Goal: Task Accomplishment & Management: Manage account settings

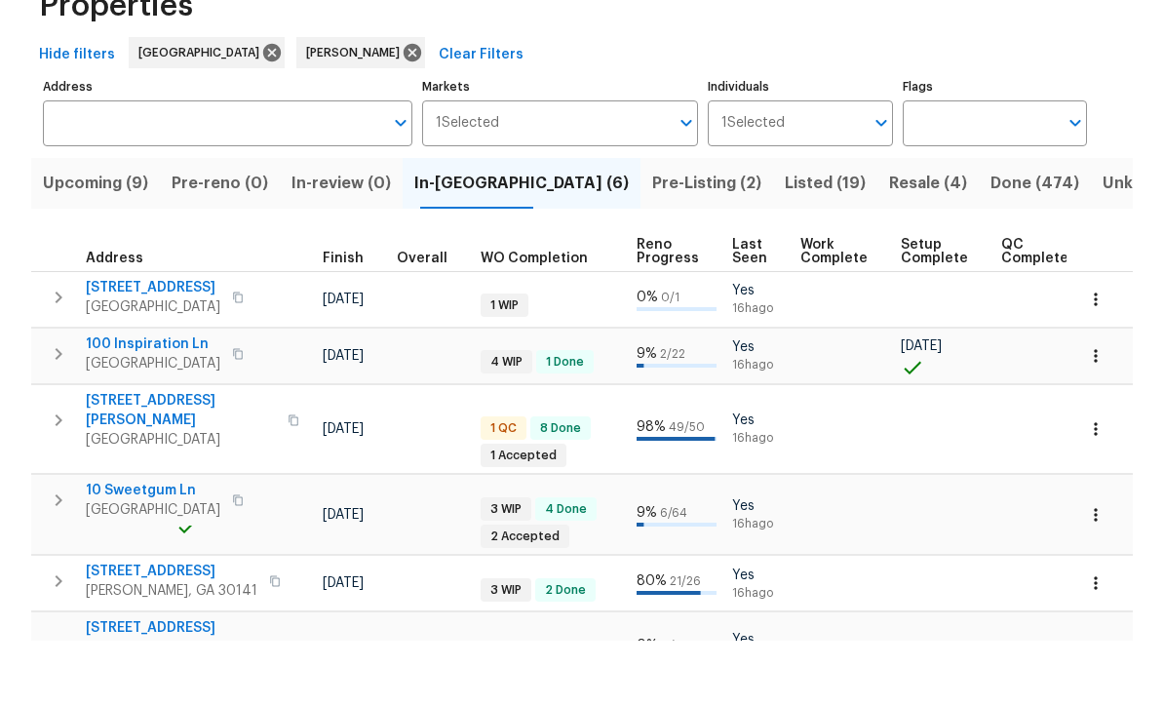
click at [1109, 343] on button "button" at bounding box center [1095, 364] width 43 height 43
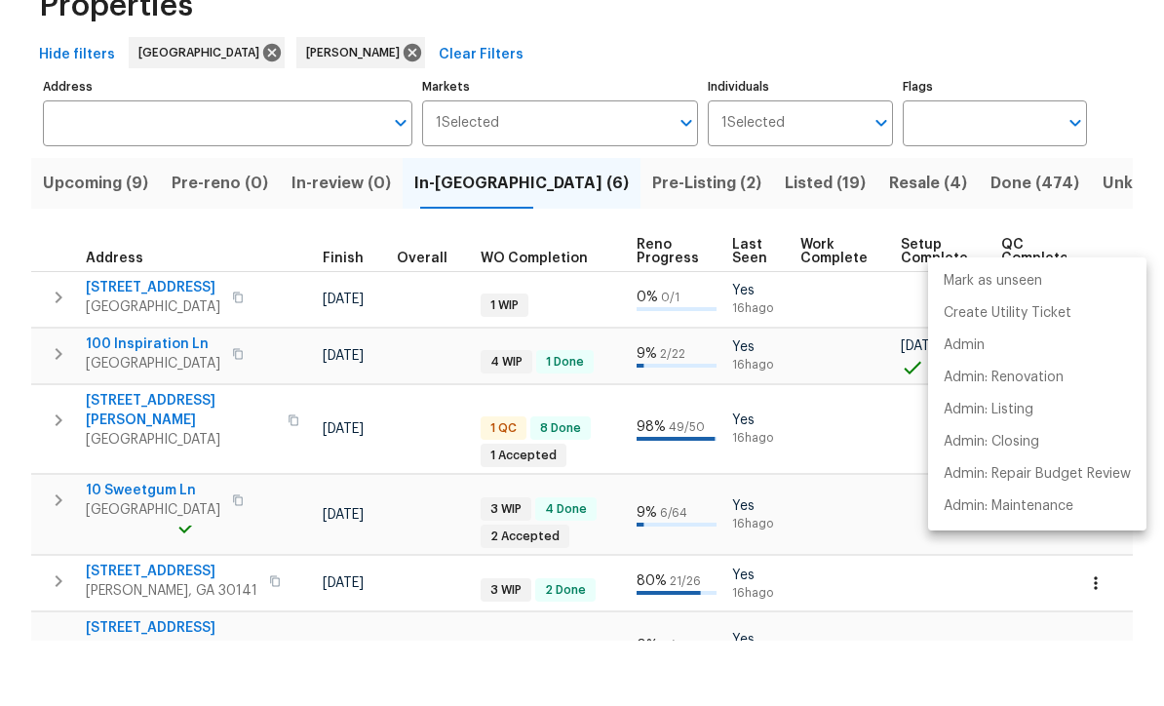
scroll to position [64, 0]
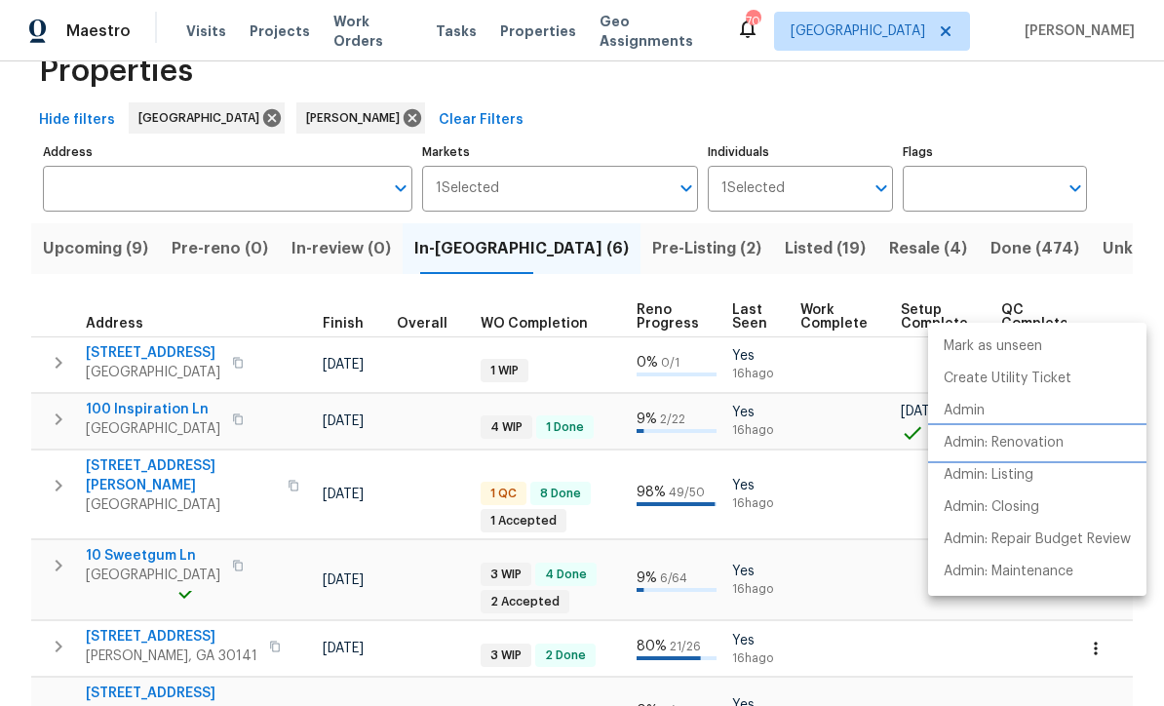
click at [1049, 448] on p "Admin: Renovation" at bounding box center [1004, 443] width 120 height 20
click at [1116, 251] on div at bounding box center [582, 353] width 1164 height 706
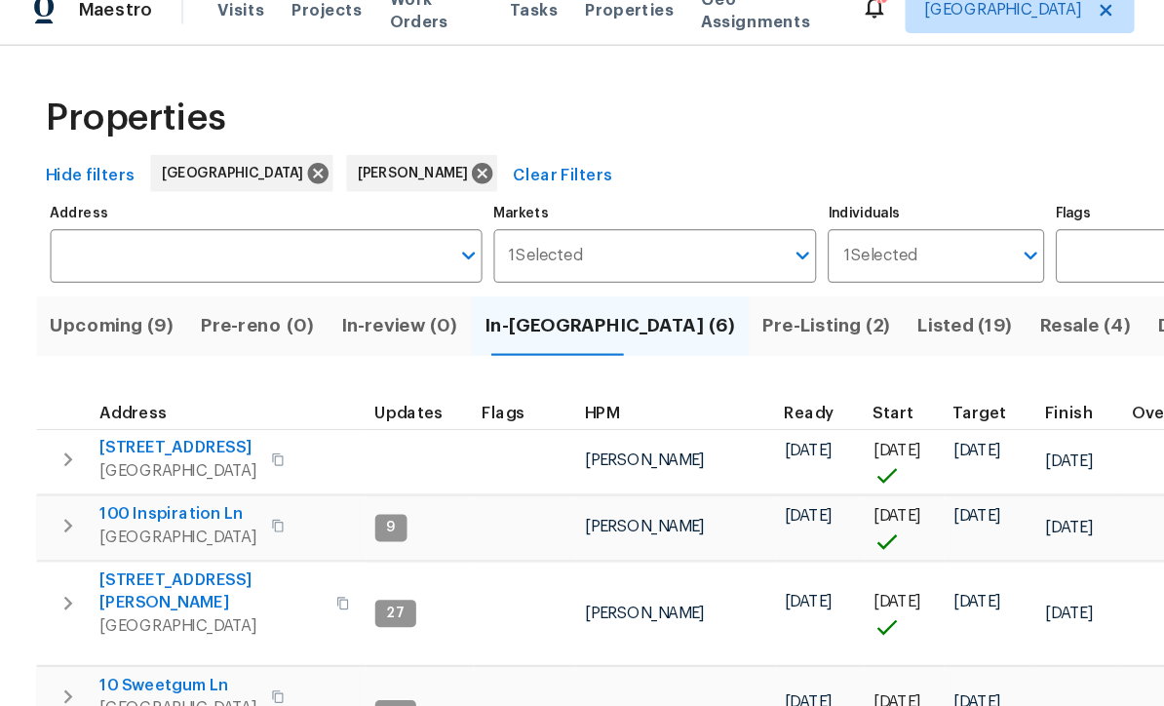
scroll to position [0, 0]
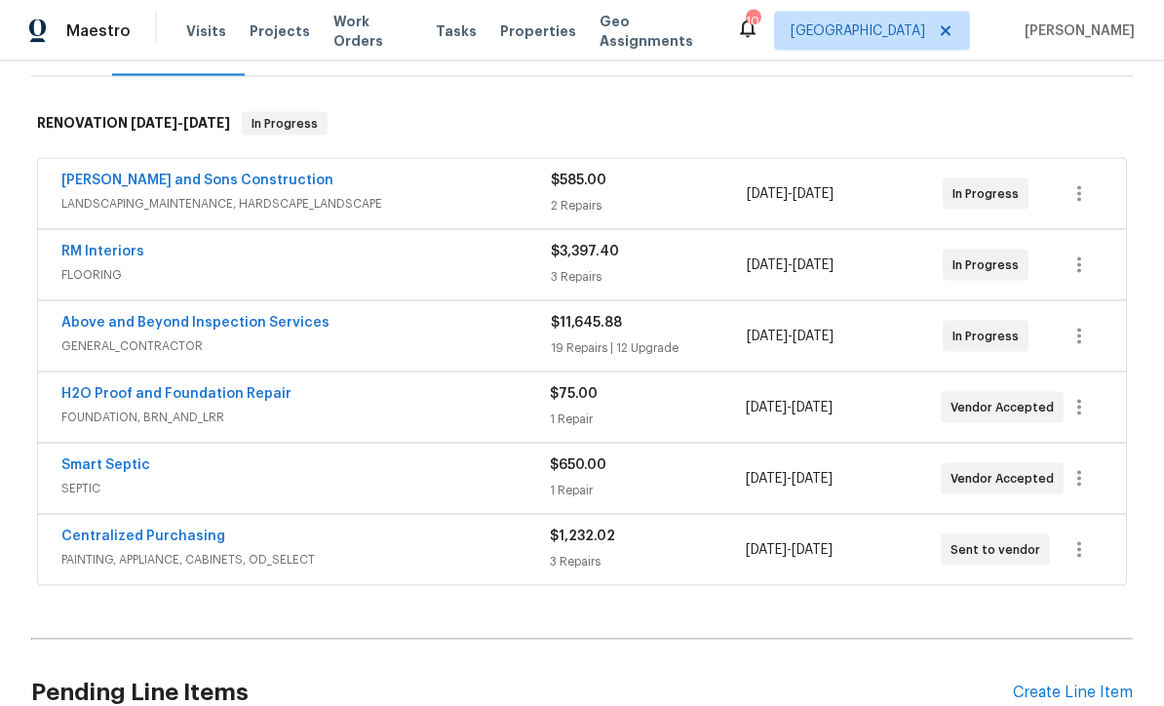
scroll to position [275, 0]
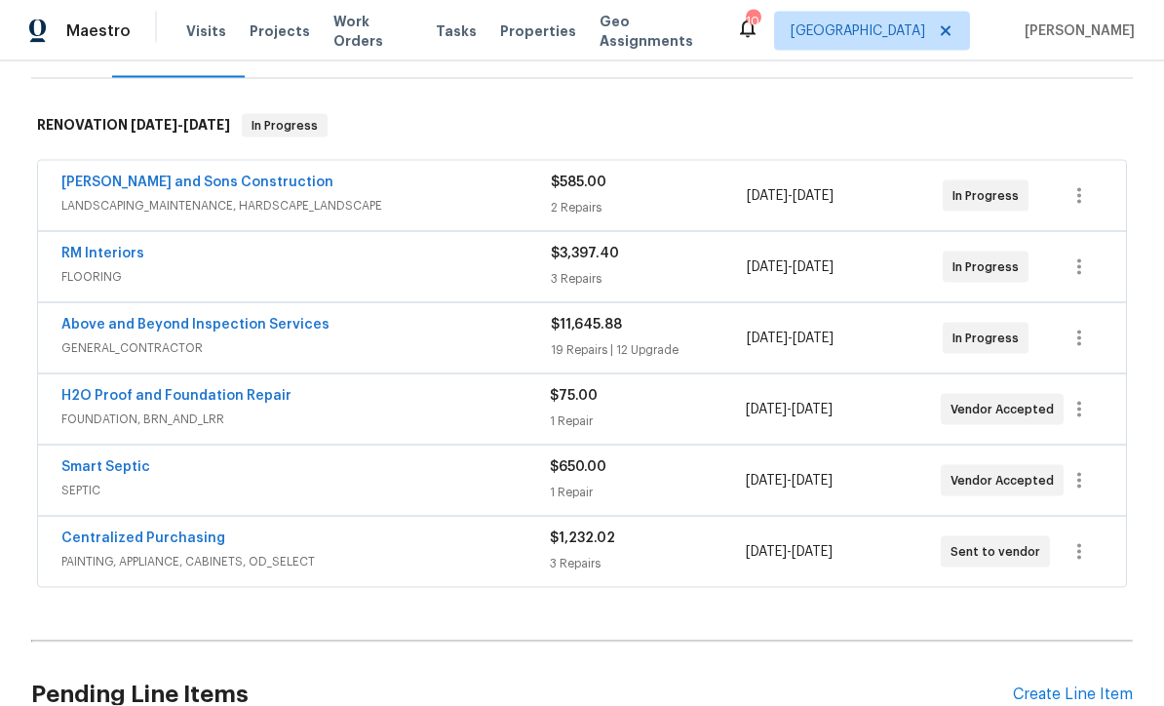
click at [133, 318] on link "Above and Beyond Inspection Services" at bounding box center [195, 325] width 268 height 14
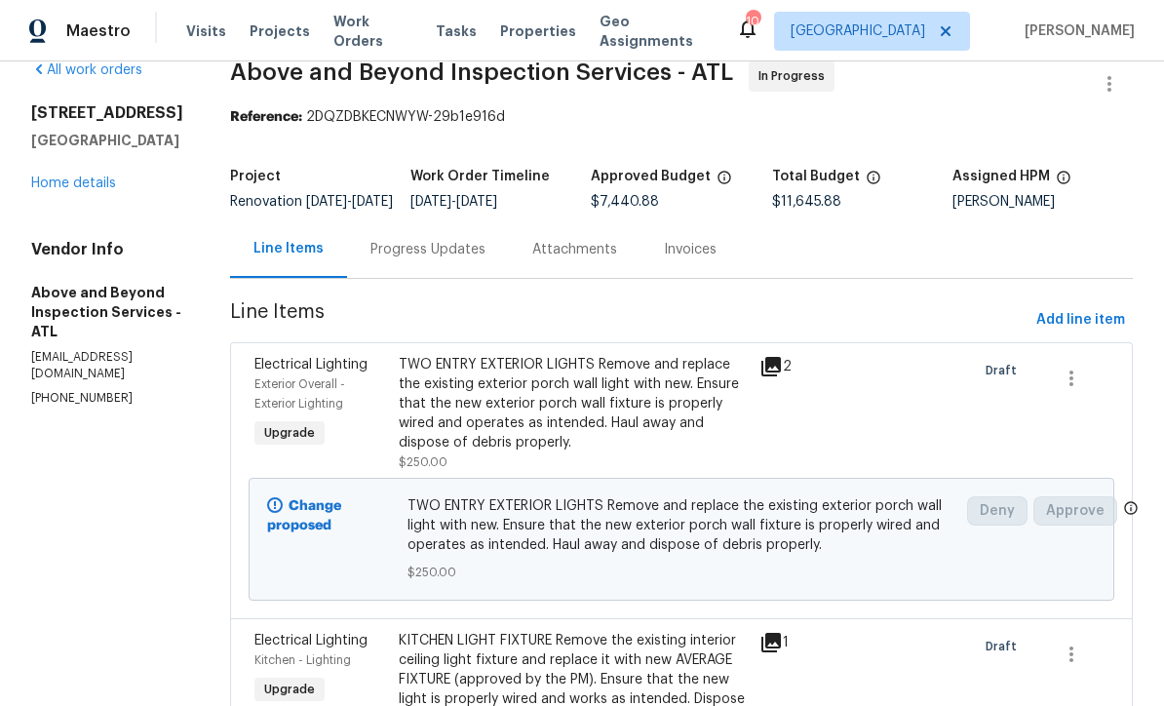
scroll to position [70, 0]
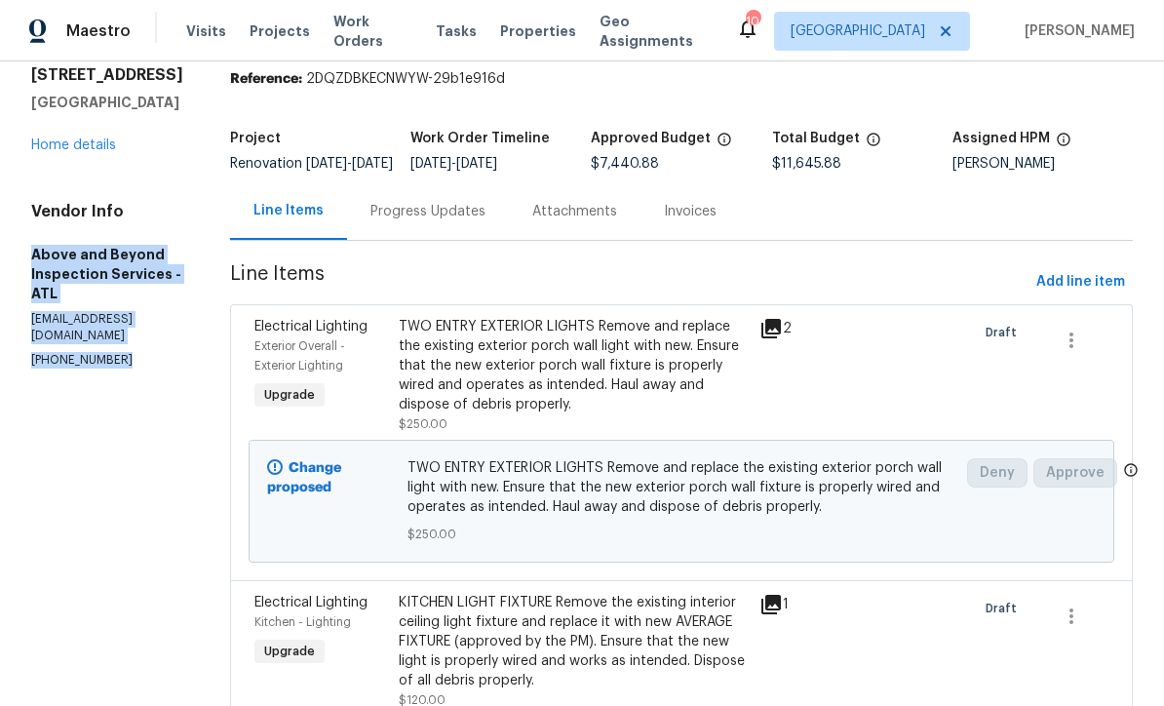
click at [67, 141] on link "Home details" at bounding box center [73, 145] width 85 height 14
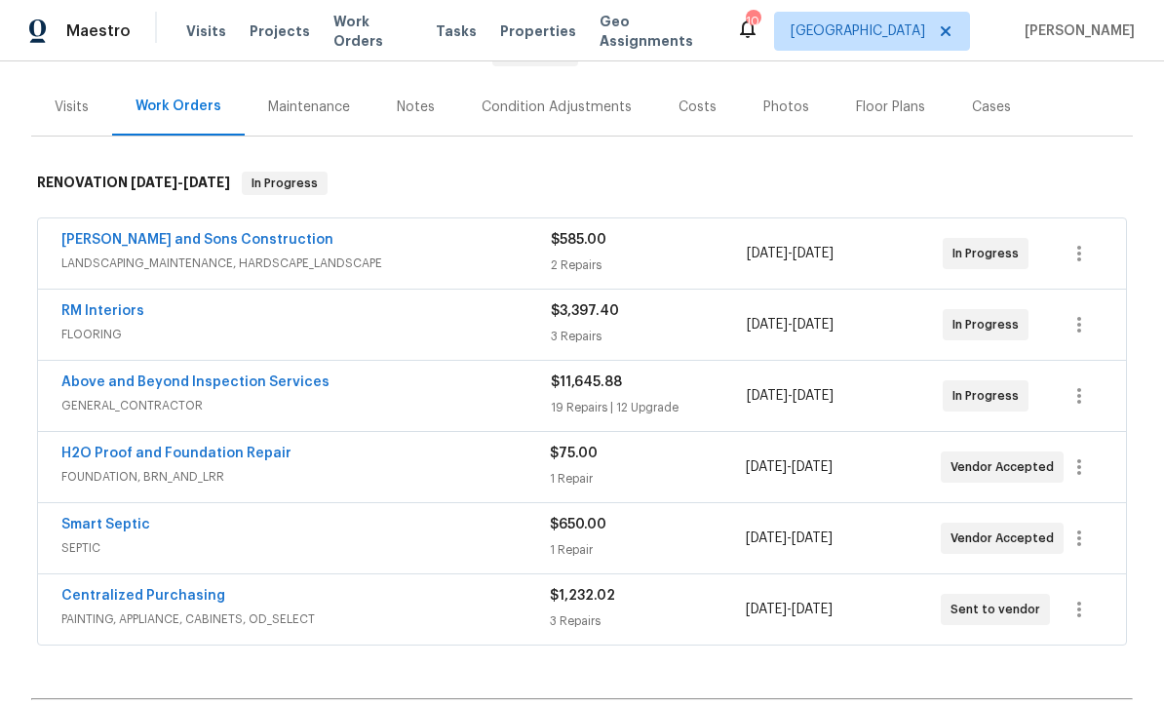
scroll to position [221, 0]
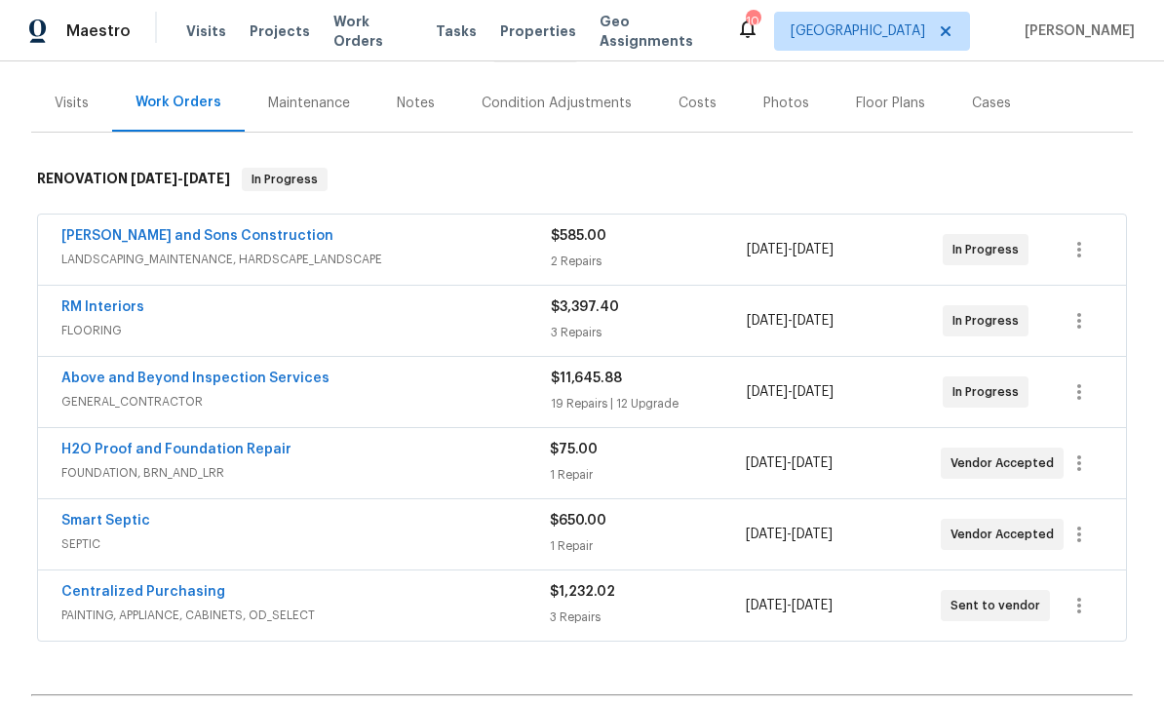
click at [83, 300] on link "RM Interiors" at bounding box center [102, 307] width 83 height 14
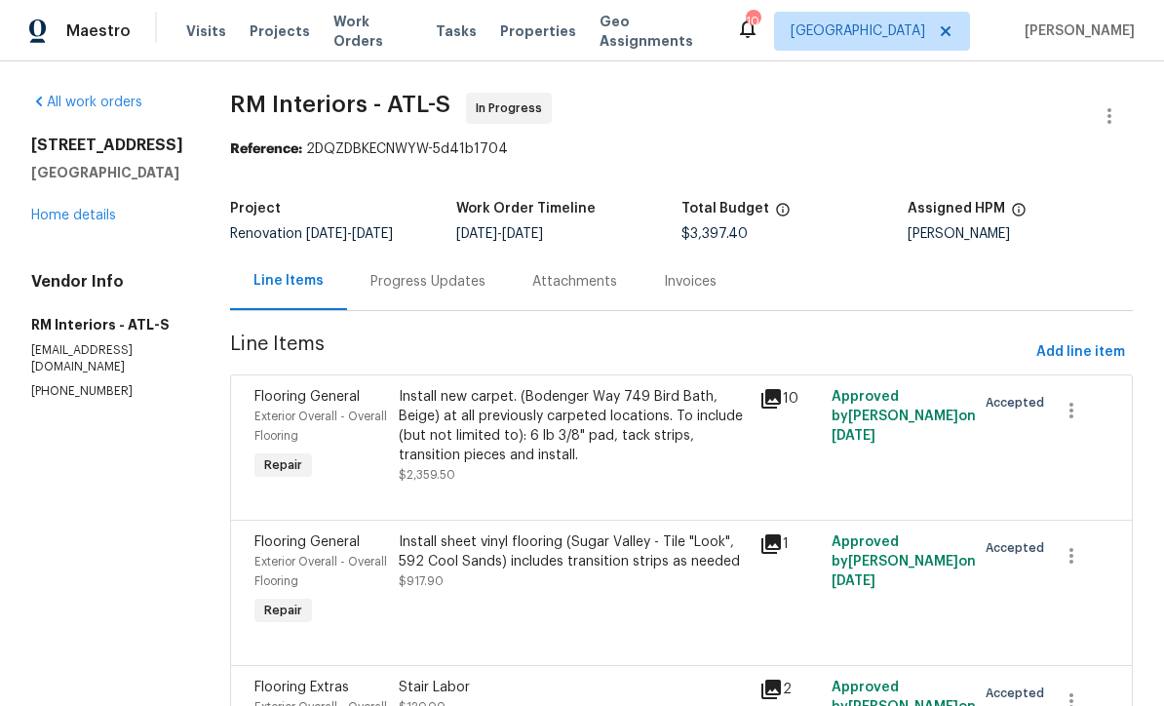
click at [394, 284] on div "Progress Updates" at bounding box center [427, 281] width 115 height 19
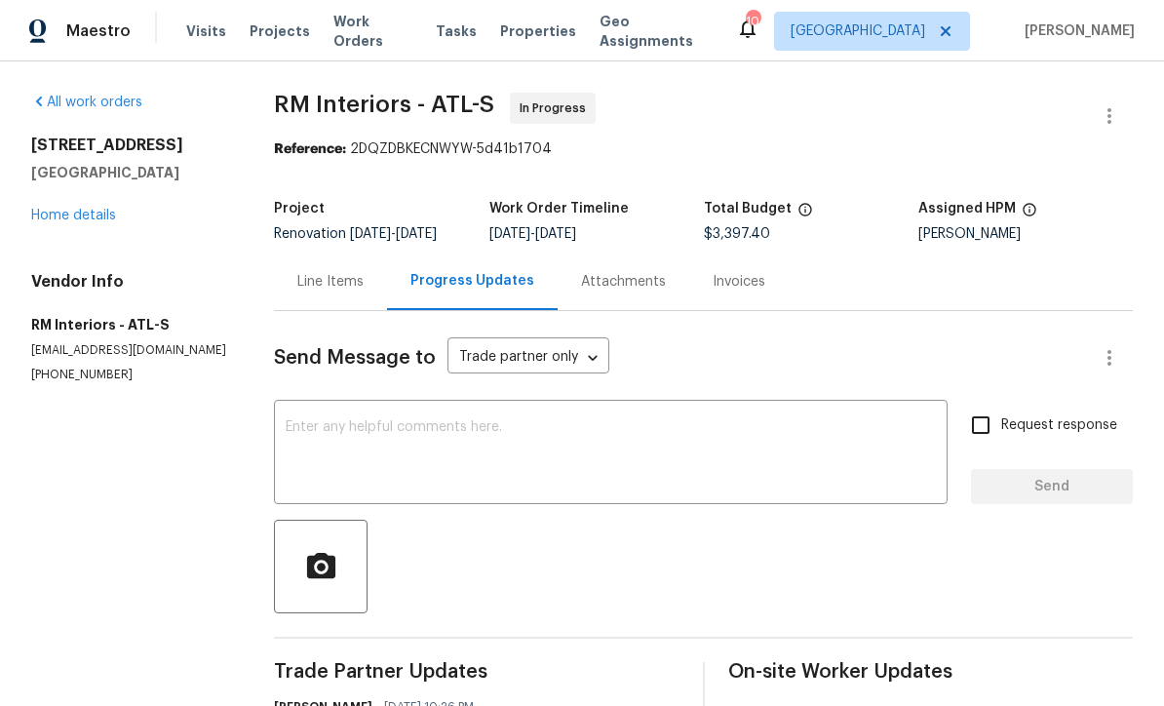
click at [310, 439] on textarea at bounding box center [611, 454] width 650 height 68
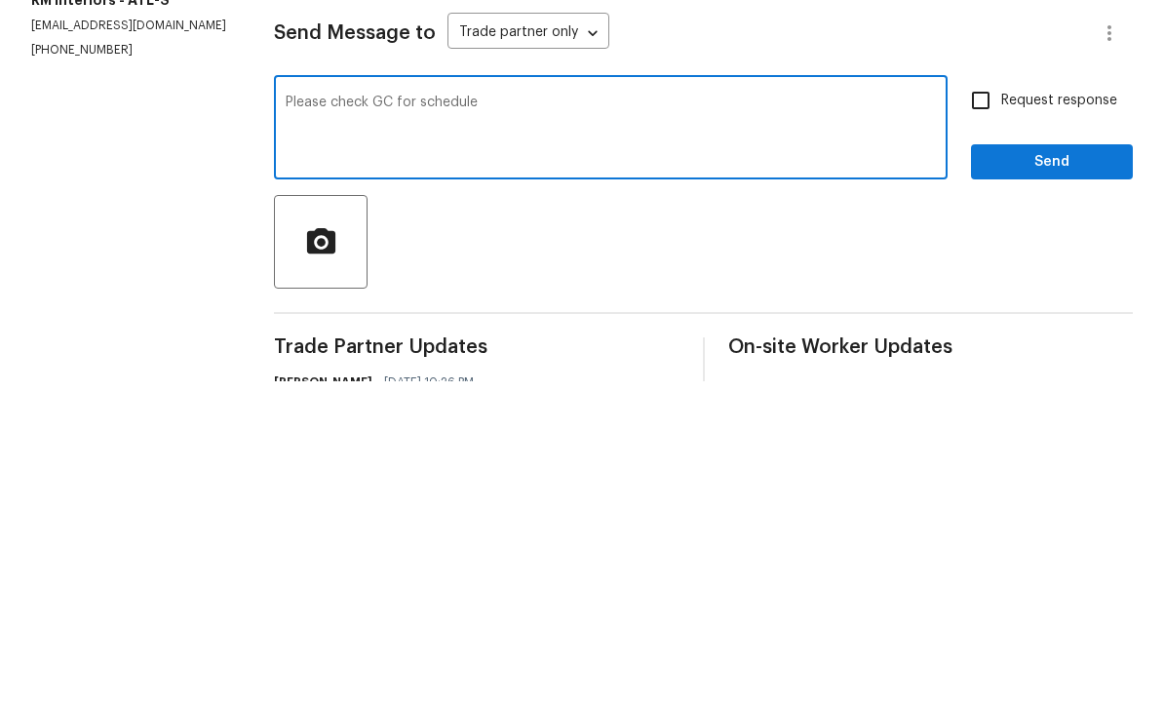
paste textarea "Above and Beyond Inspection Services - ATL aboveandbeyondservices22@gmail.com (…"
type textarea "Please check GC for schedule Above and Beyond Inspection Services - ATL abovean…"
click at [984, 405] on input "Request response" at bounding box center [980, 425] width 41 height 41
checkbox input "true"
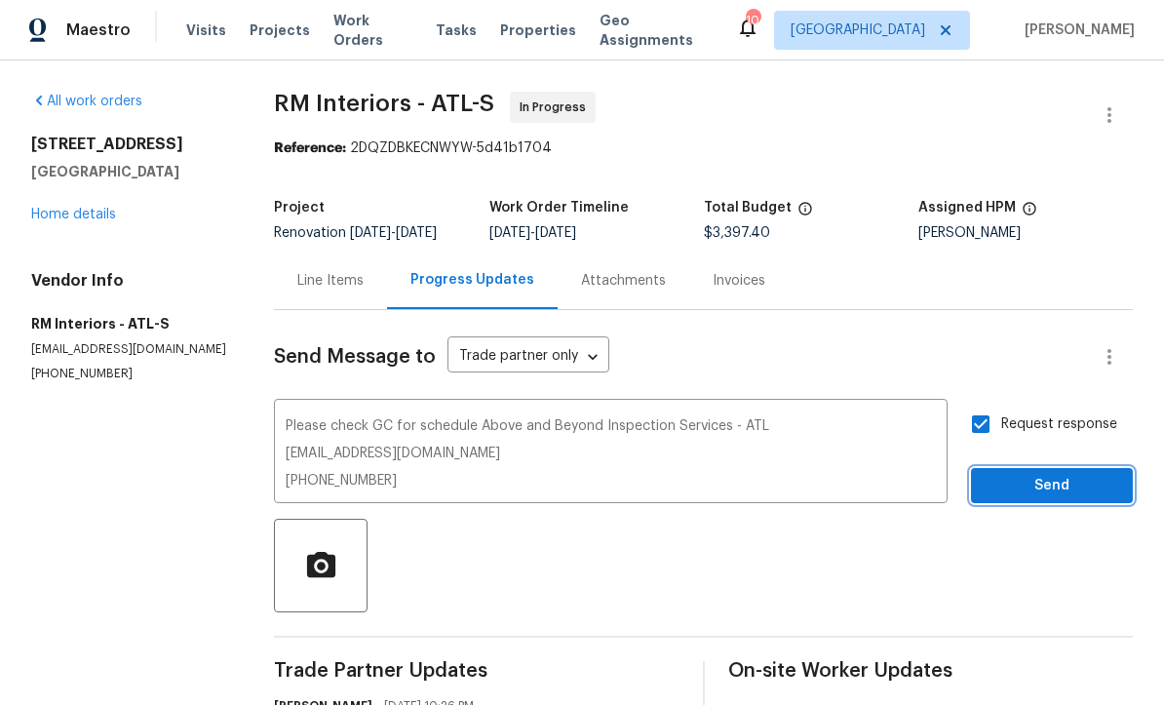
click at [1022, 475] on span "Send" at bounding box center [1051, 487] width 131 height 24
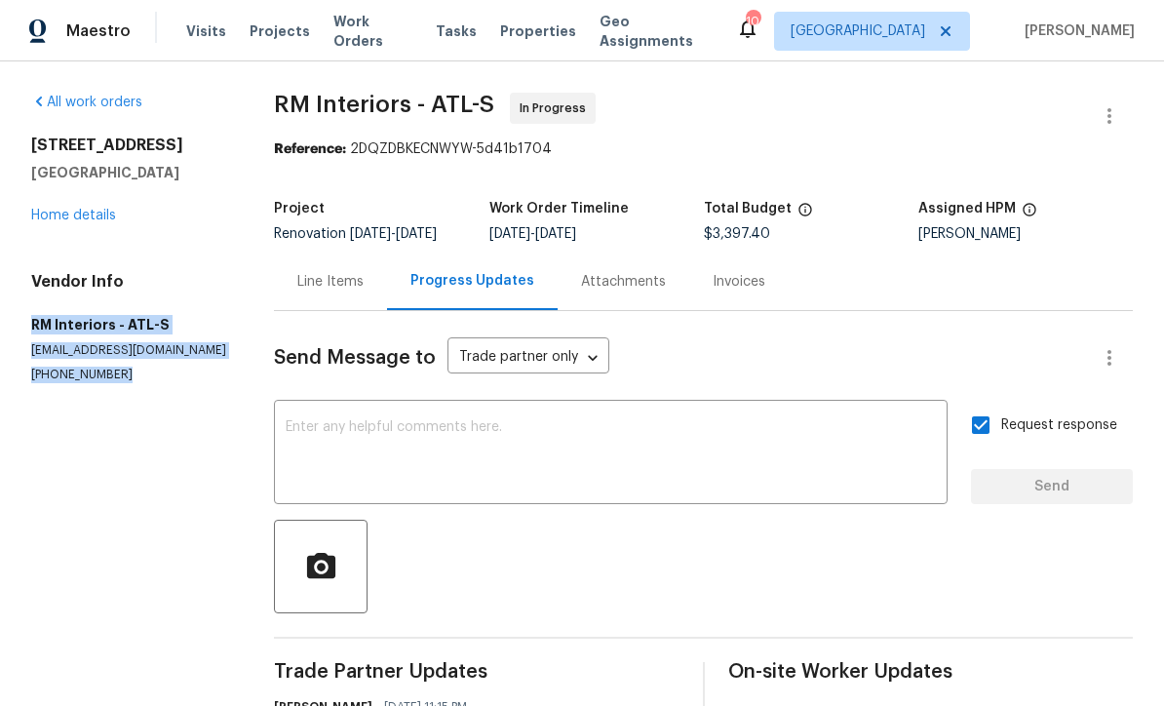
click at [57, 209] on link "Home details" at bounding box center [73, 216] width 85 height 14
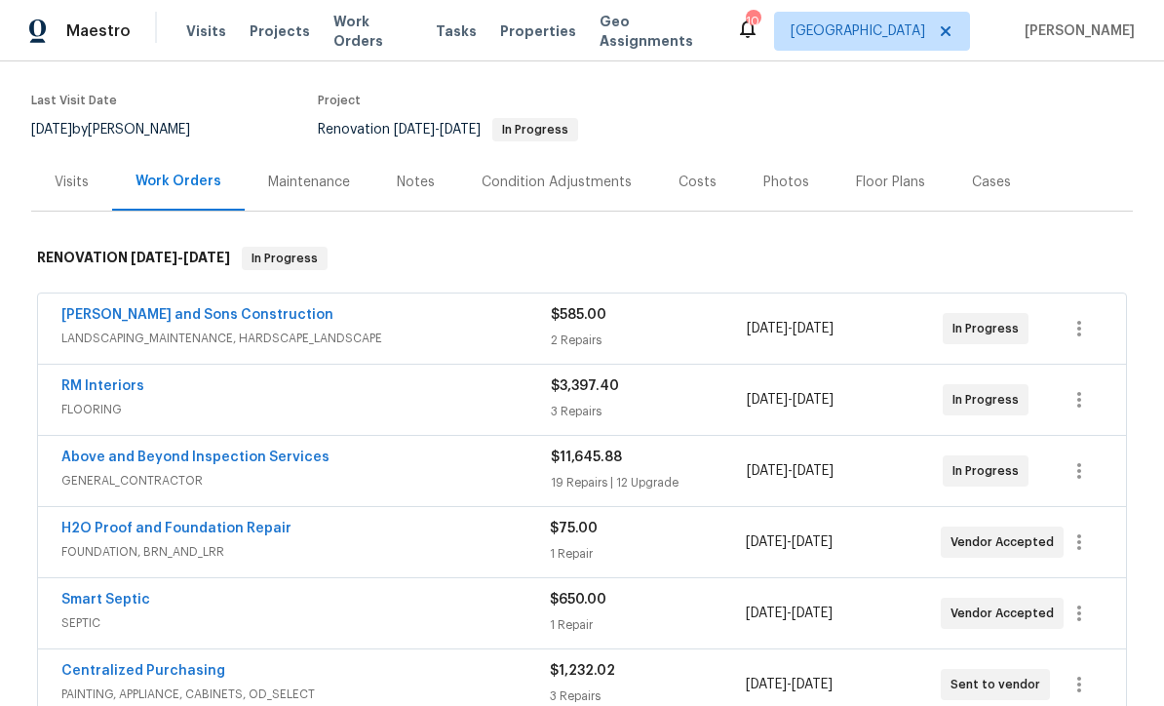
scroll to position [157, 0]
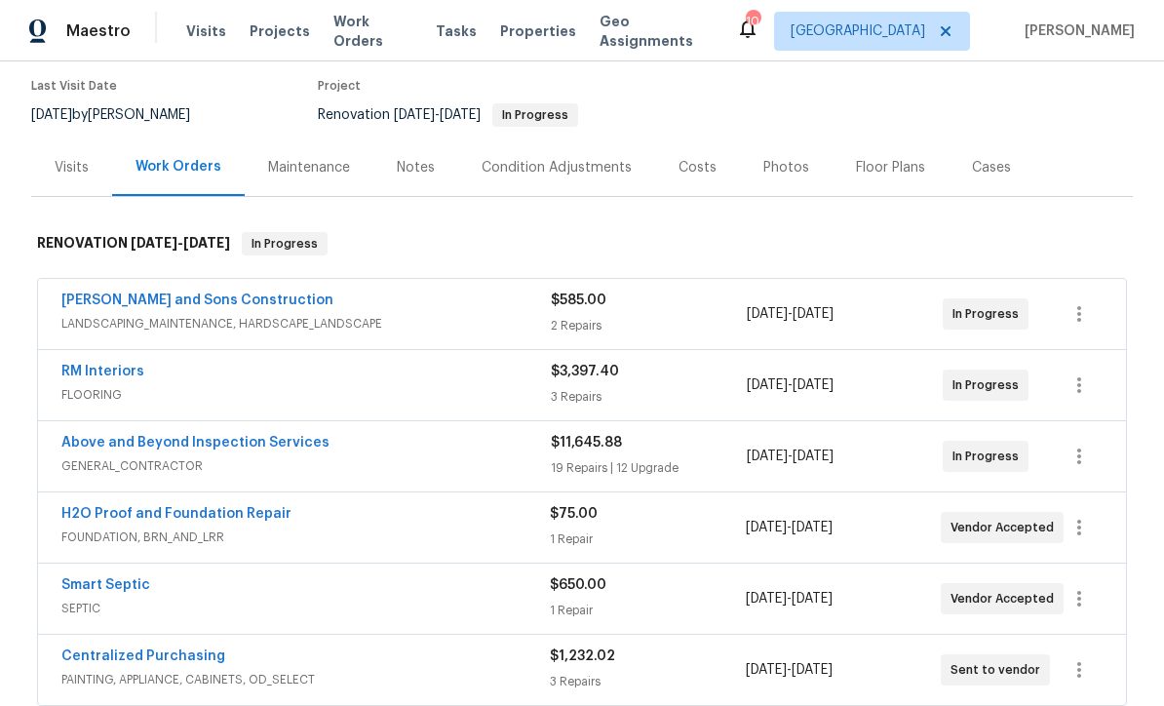
click at [174, 436] on link "Above and Beyond Inspection Services" at bounding box center [195, 443] width 268 height 14
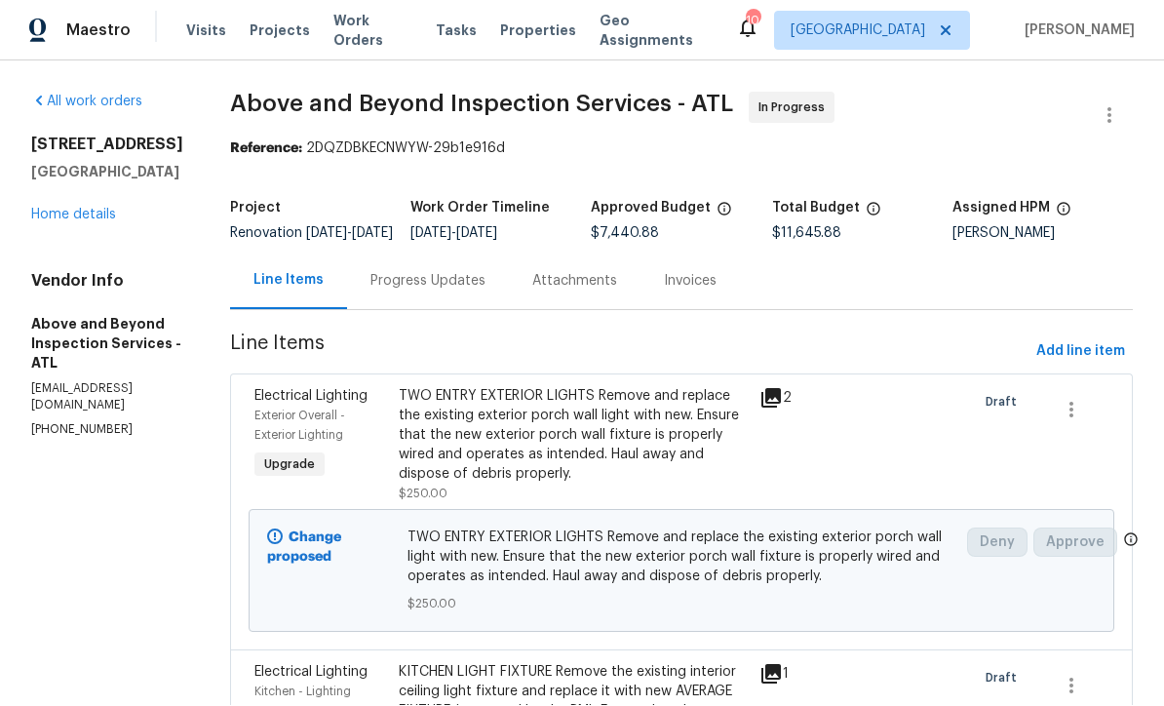
scroll to position [1, 0]
click at [460, 305] on div "Progress Updates" at bounding box center [428, 281] width 162 height 58
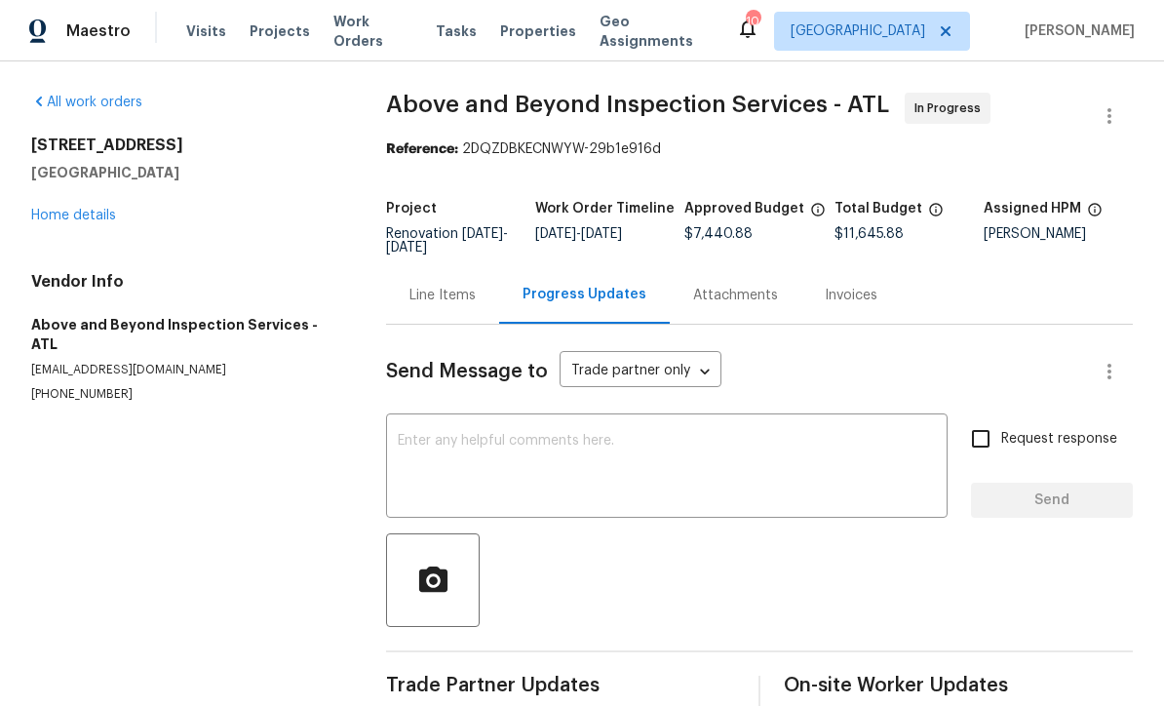
click at [403, 441] on textarea at bounding box center [667, 468] width 538 height 68
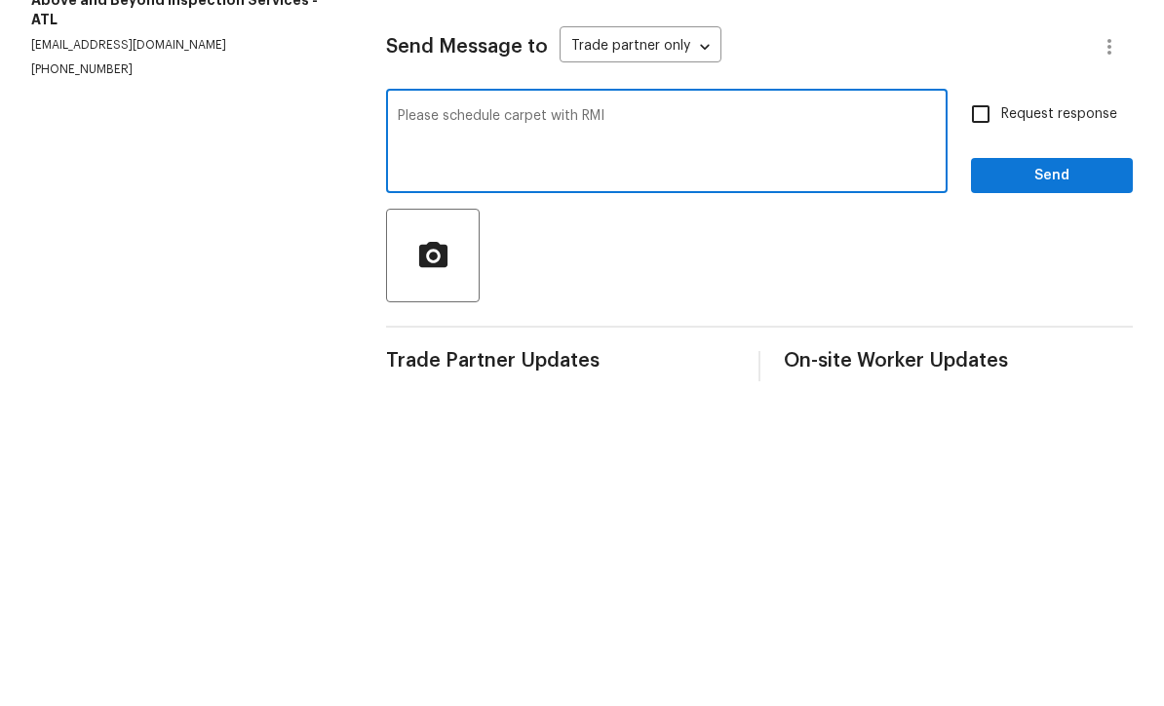
click at [655, 434] on textarea "Please schedule carpet with RMI" at bounding box center [667, 468] width 538 height 68
paste textarea "RM Interiors - ATL-S atlanta@rmiflooring.com (404) 771-0472"
click at [596, 434] on textarea "Please schedule carpet with RMI RM Interiors - ATL-S atlanta@rmiflooring.com (4…" at bounding box center [667, 468] width 538 height 68
type textarea "Please schedule carpet with RM Interiors - ATL-S atlanta@rmiflooring.com (404) …"
click at [984, 418] on input "Request response" at bounding box center [980, 438] width 41 height 41
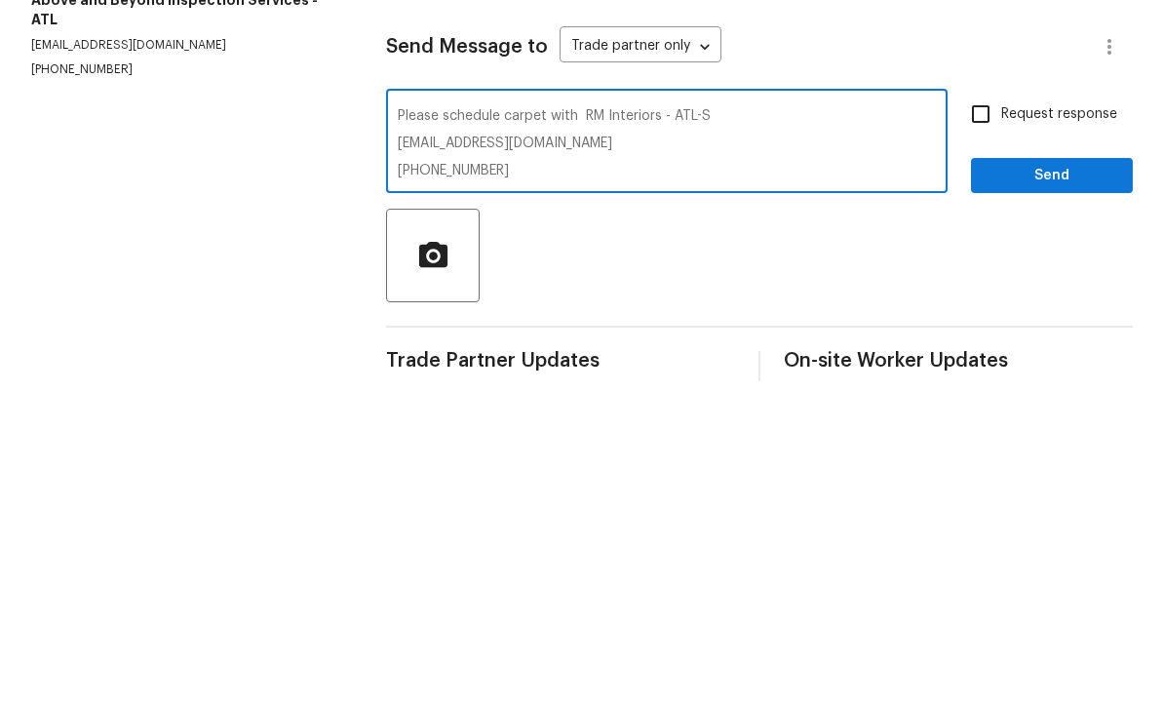
checkbox input "true"
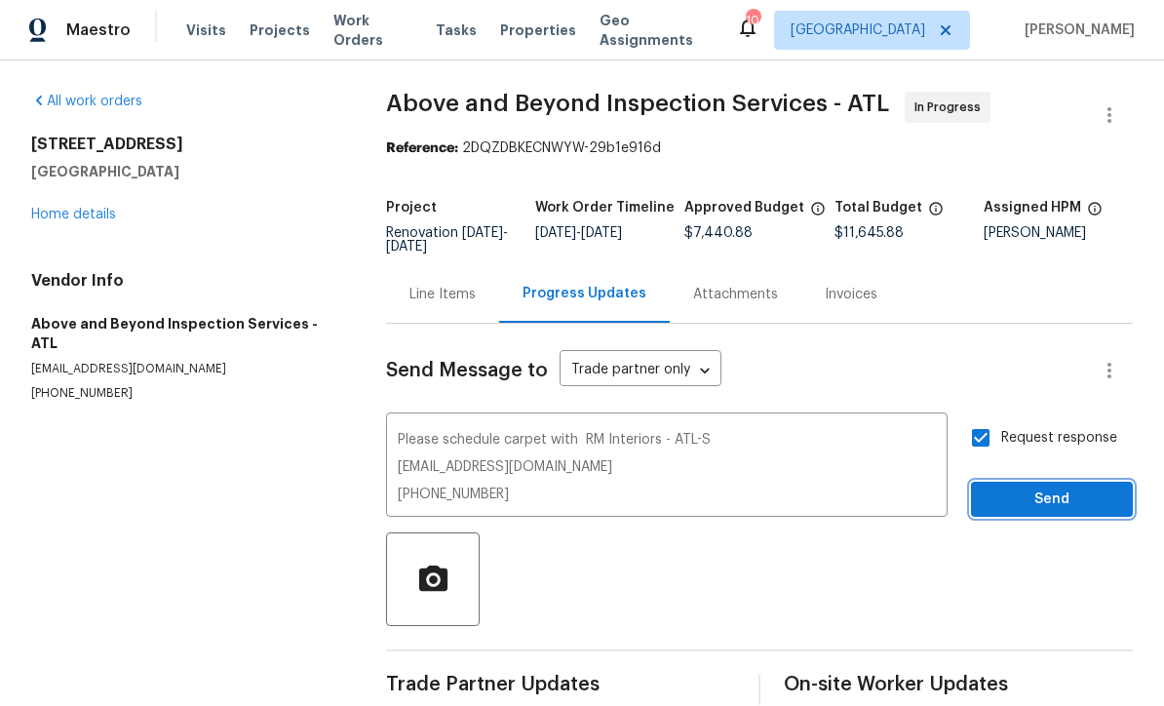
click at [1019, 488] on span "Send" at bounding box center [1051, 500] width 131 height 24
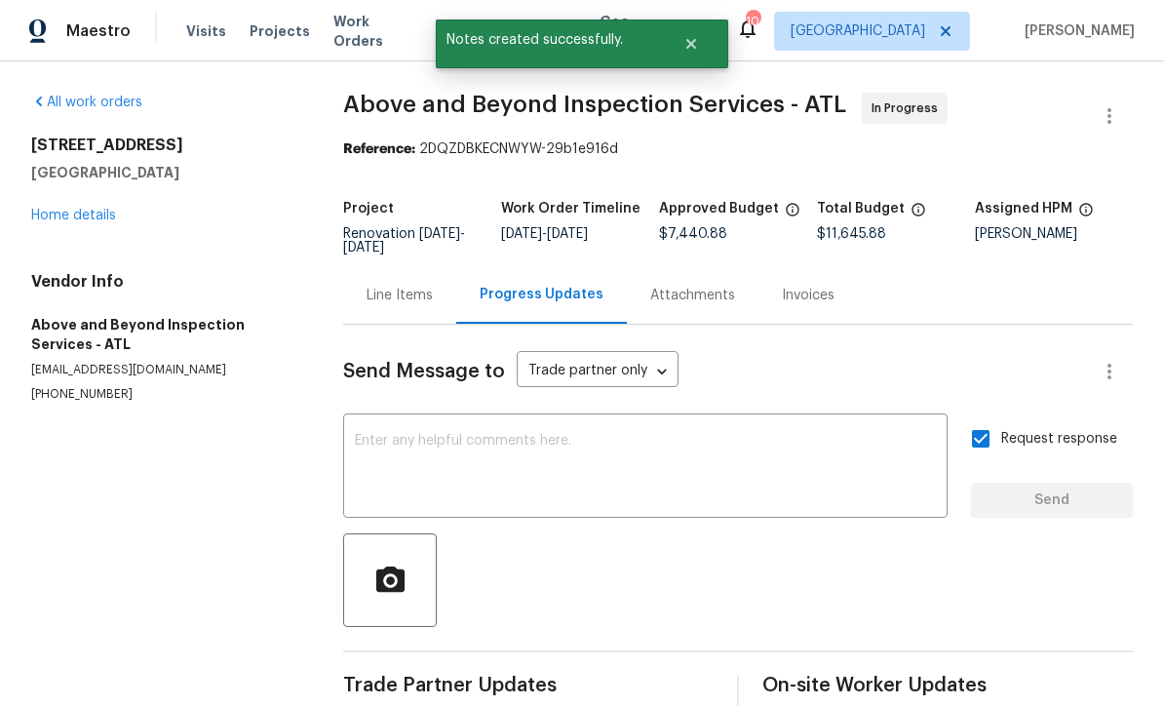
scroll to position [0, 0]
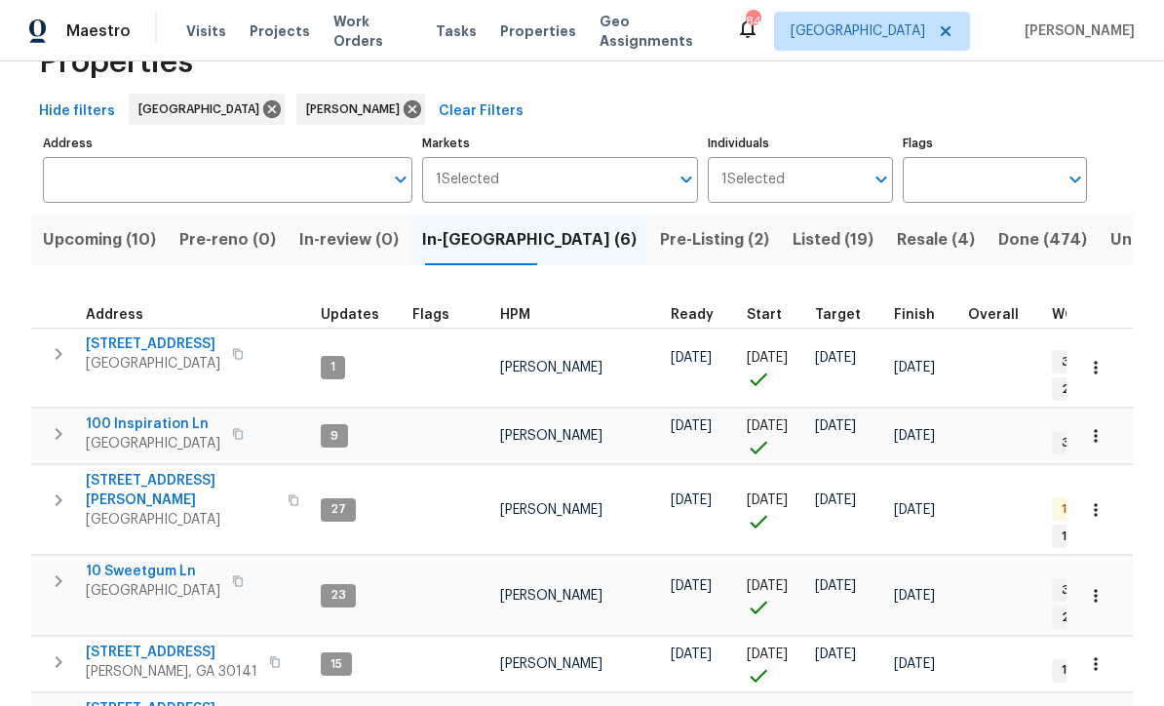
scroll to position [60, 0]
click at [139, 562] on span "10 Sweetgum Ln" at bounding box center [153, 571] width 135 height 19
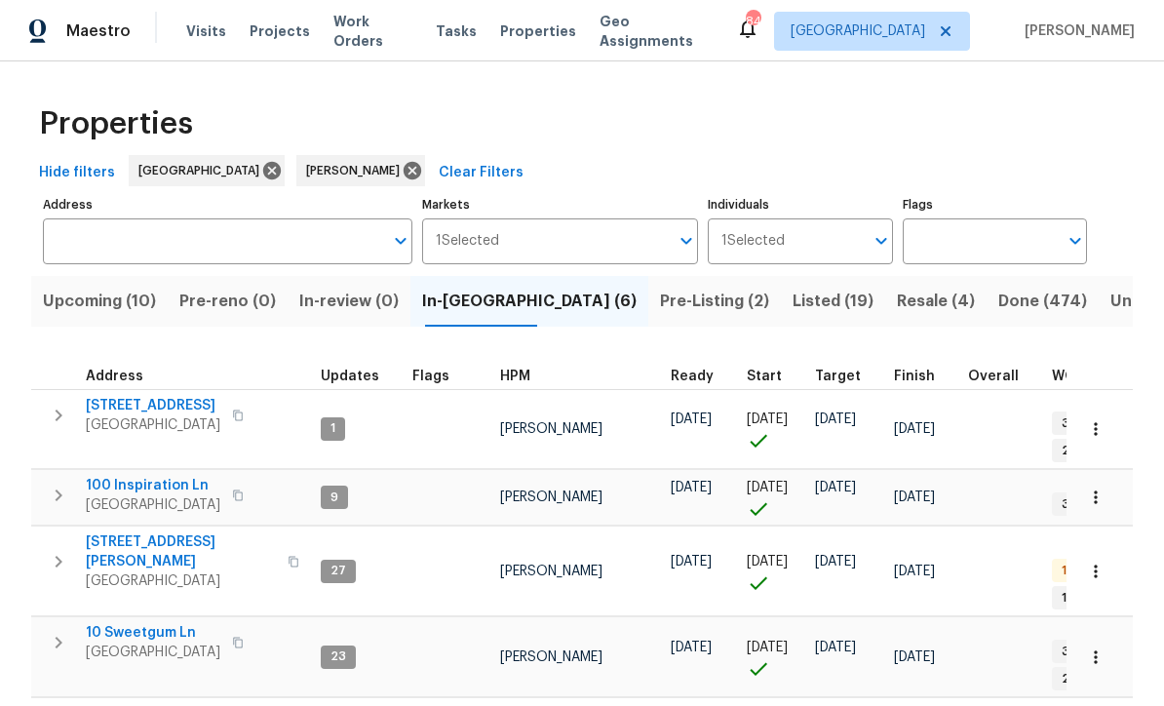
scroll to position [0, 0]
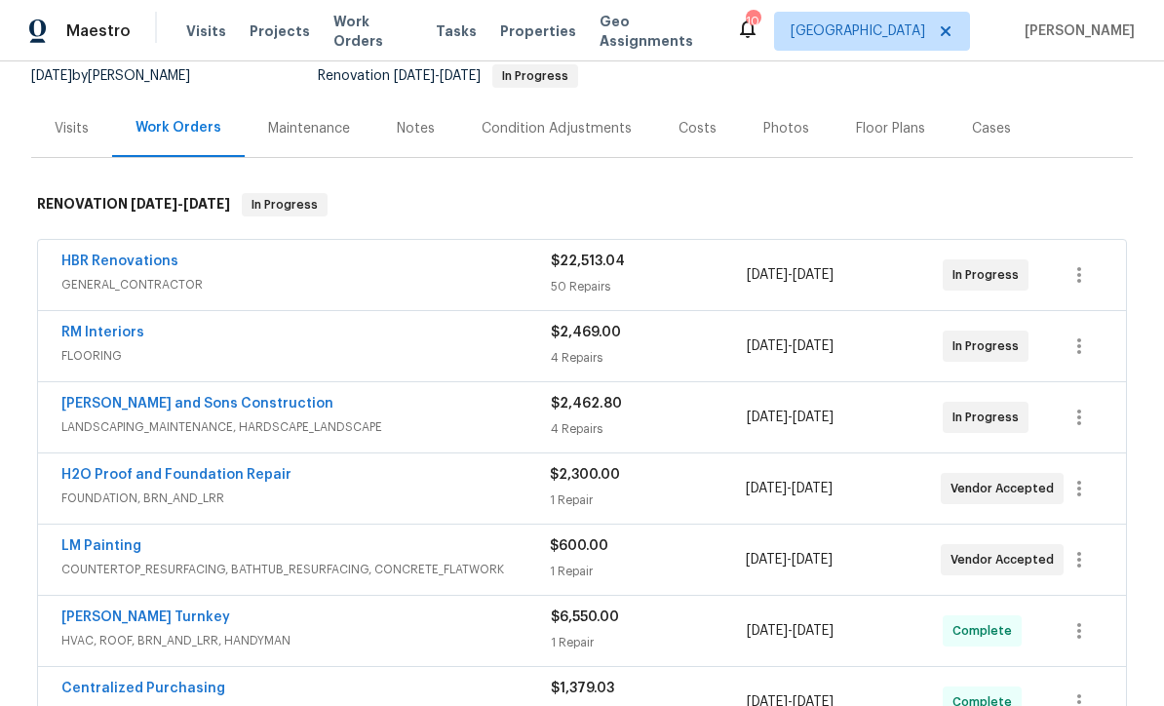
scroll to position [232, 0]
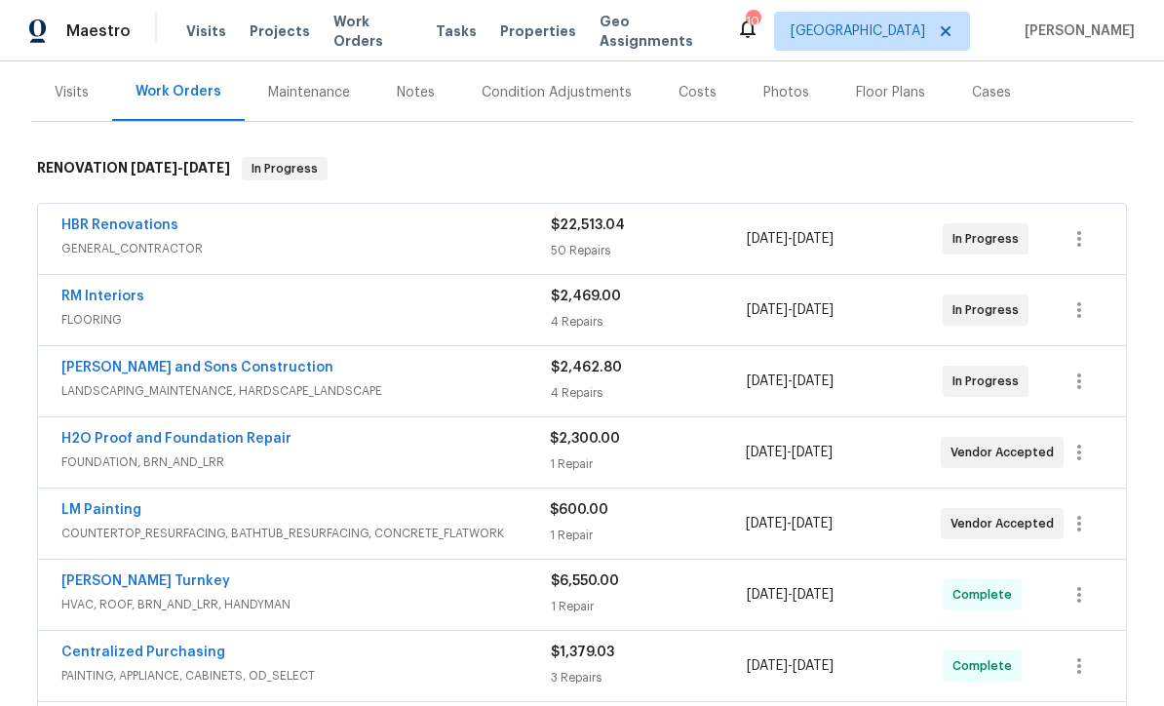
click at [99, 219] on link "HBR Renovations" at bounding box center [119, 225] width 117 height 14
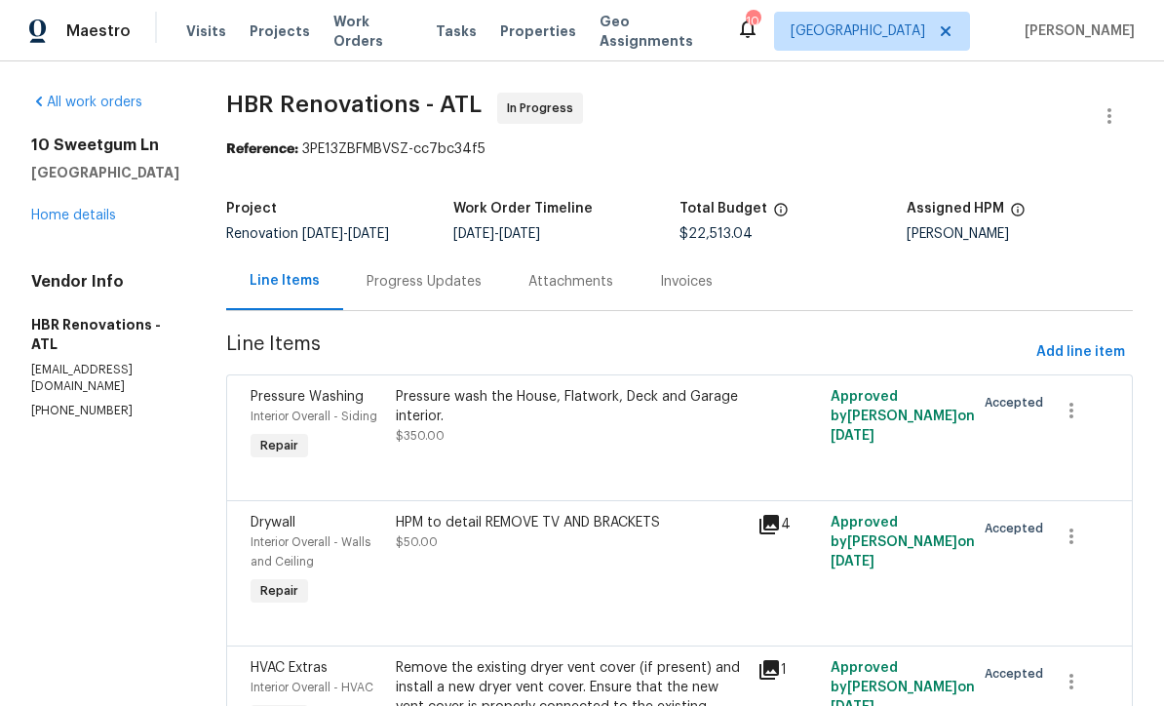
click at [384, 276] on div "Progress Updates" at bounding box center [424, 281] width 115 height 19
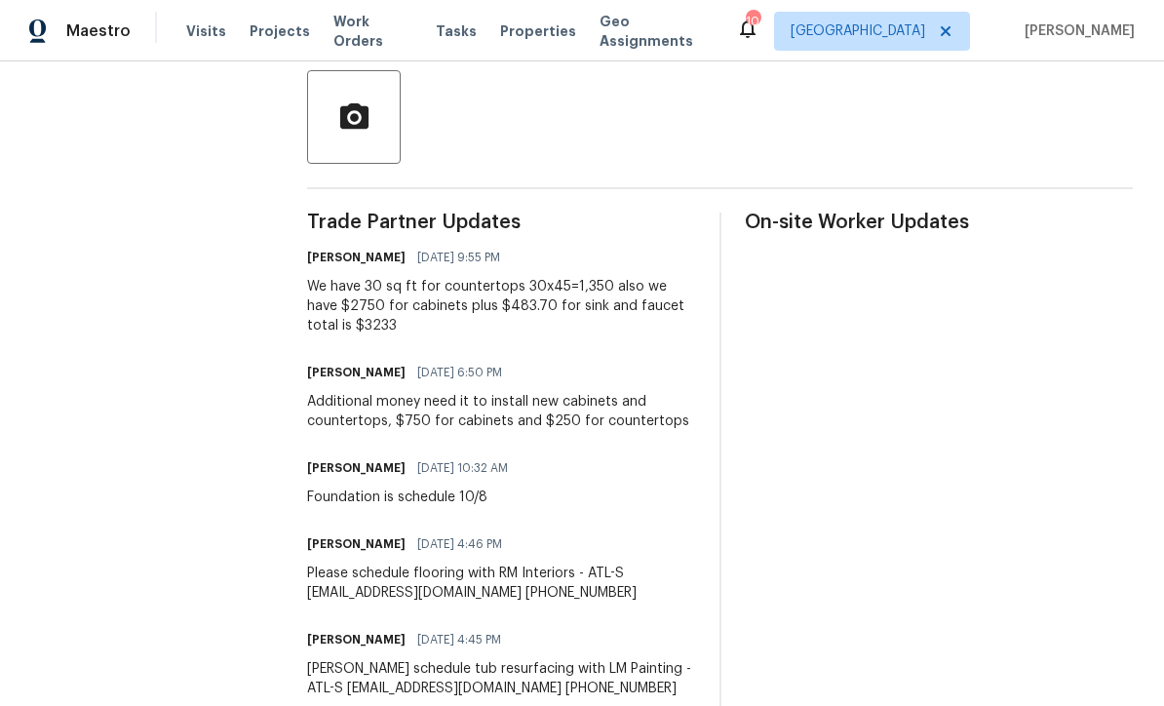
scroll to position [446, 0]
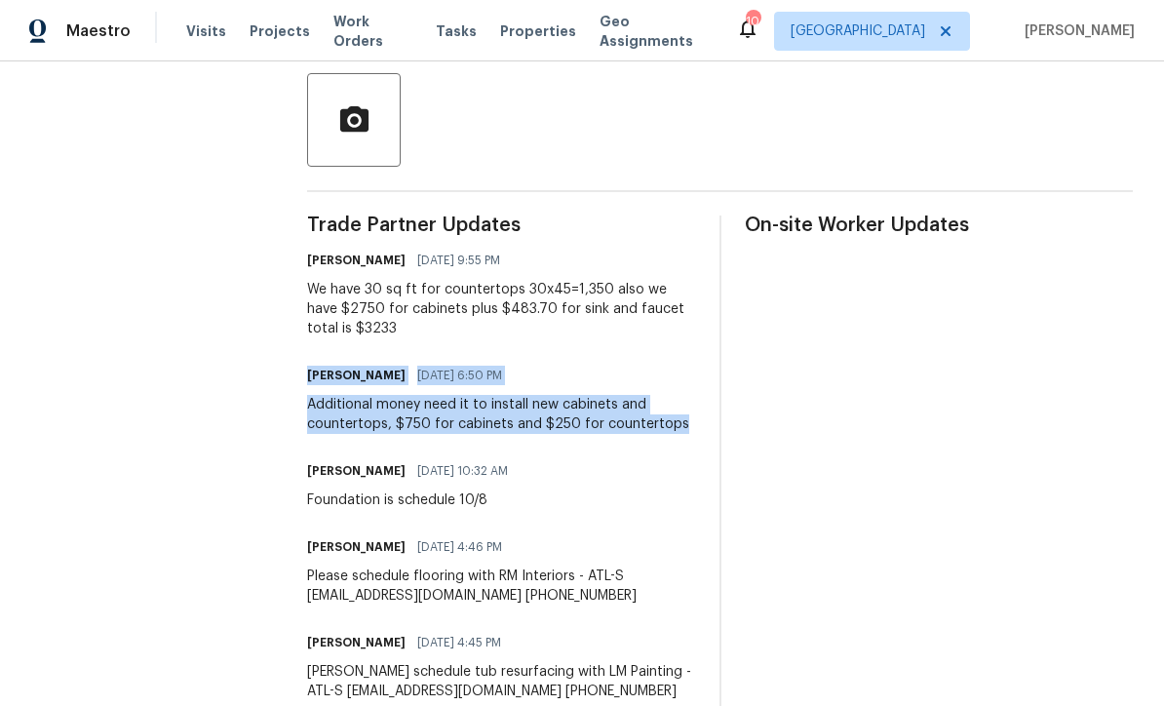
copy div "Wendy Rodriguez 10/03/2025 6:50 PM Additional money need it to install new cabi…"
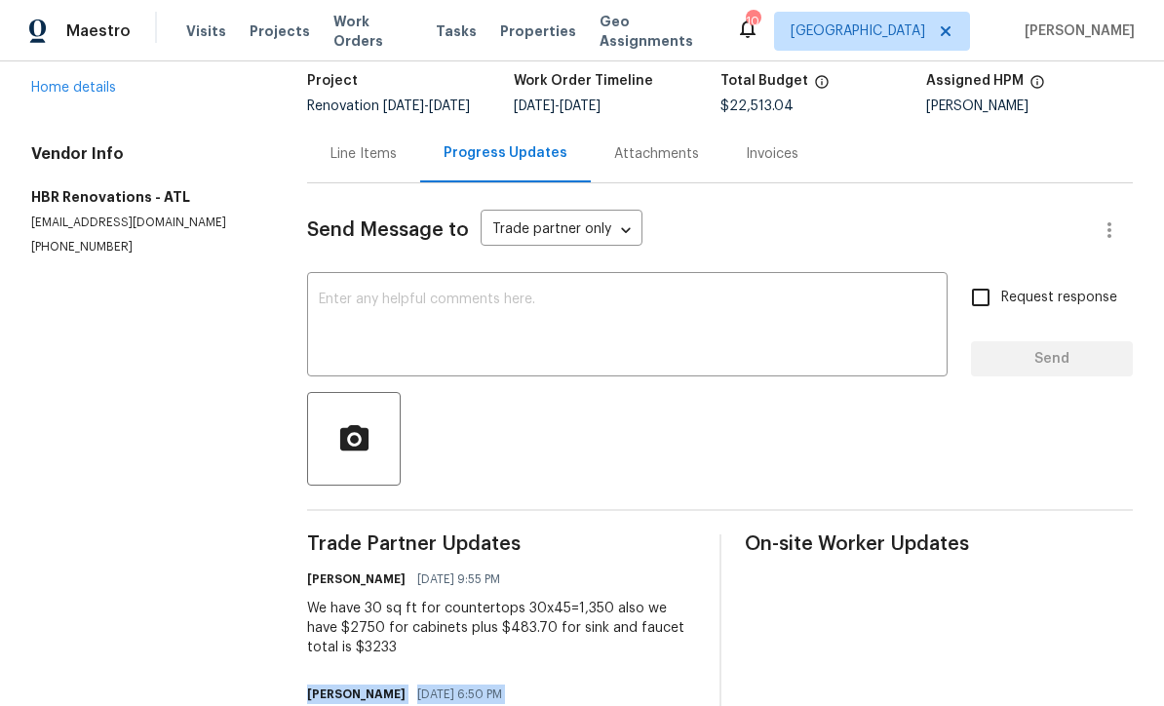
scroll to position [125, 0]
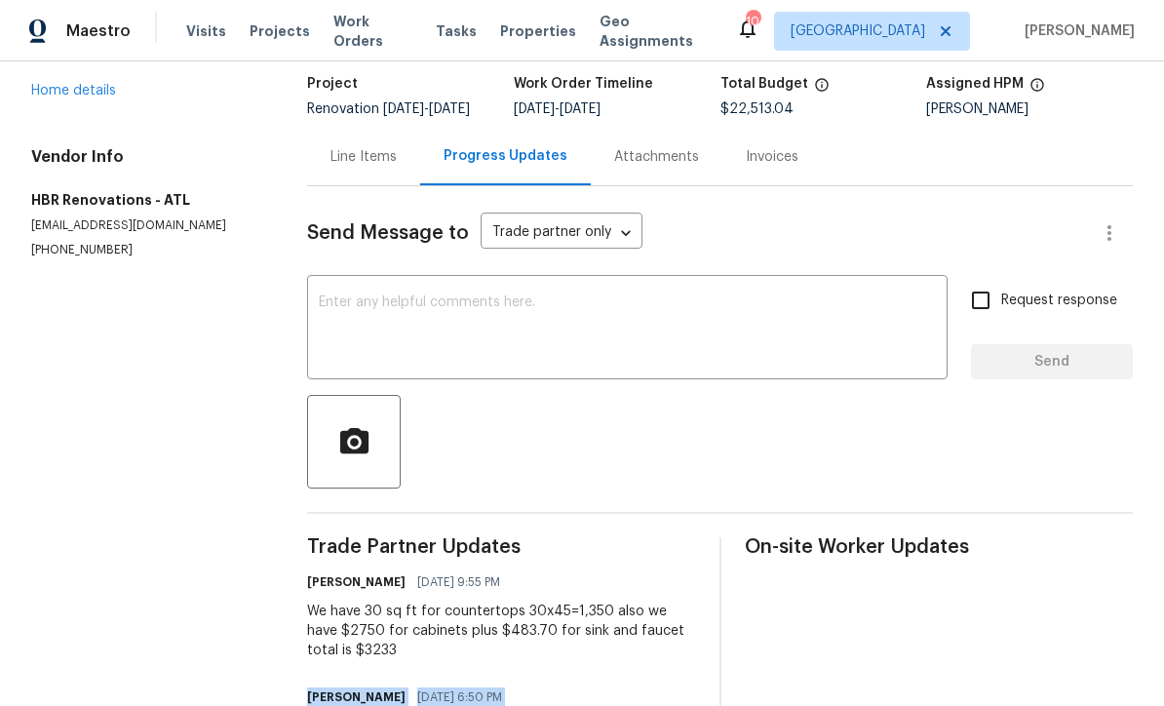
click at [353, 167] on div "Line Items" at bounding box center [363, 156] width 66 height 19
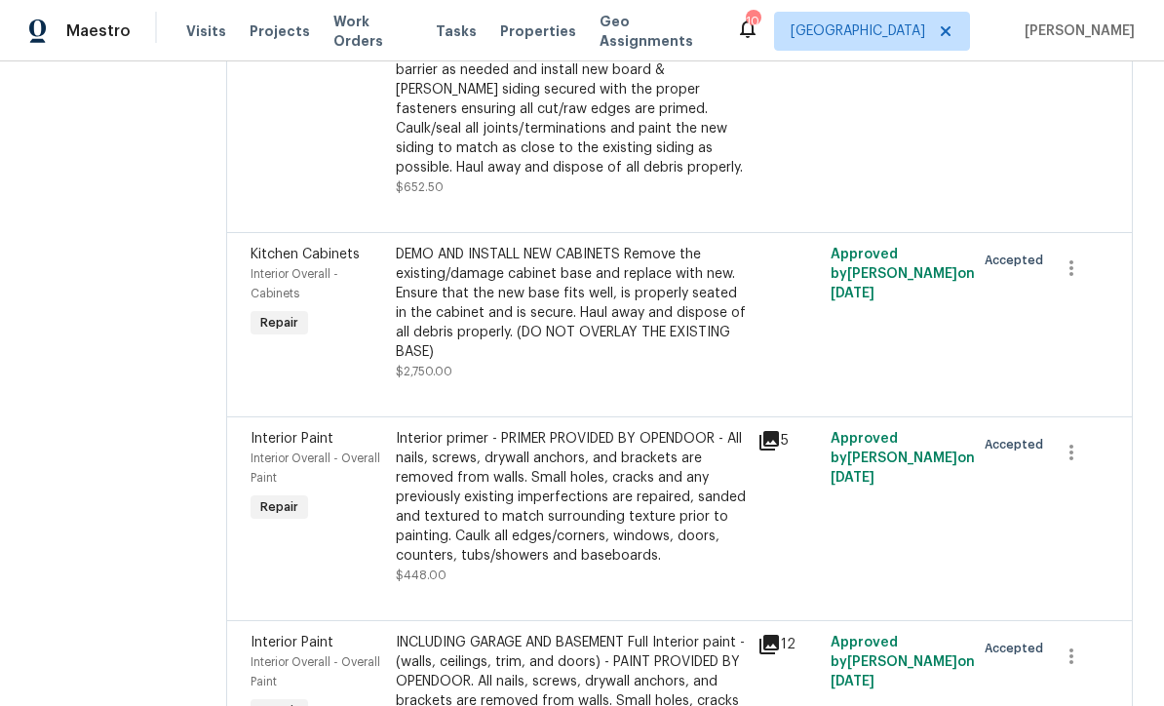
scroll to position [865, 0]
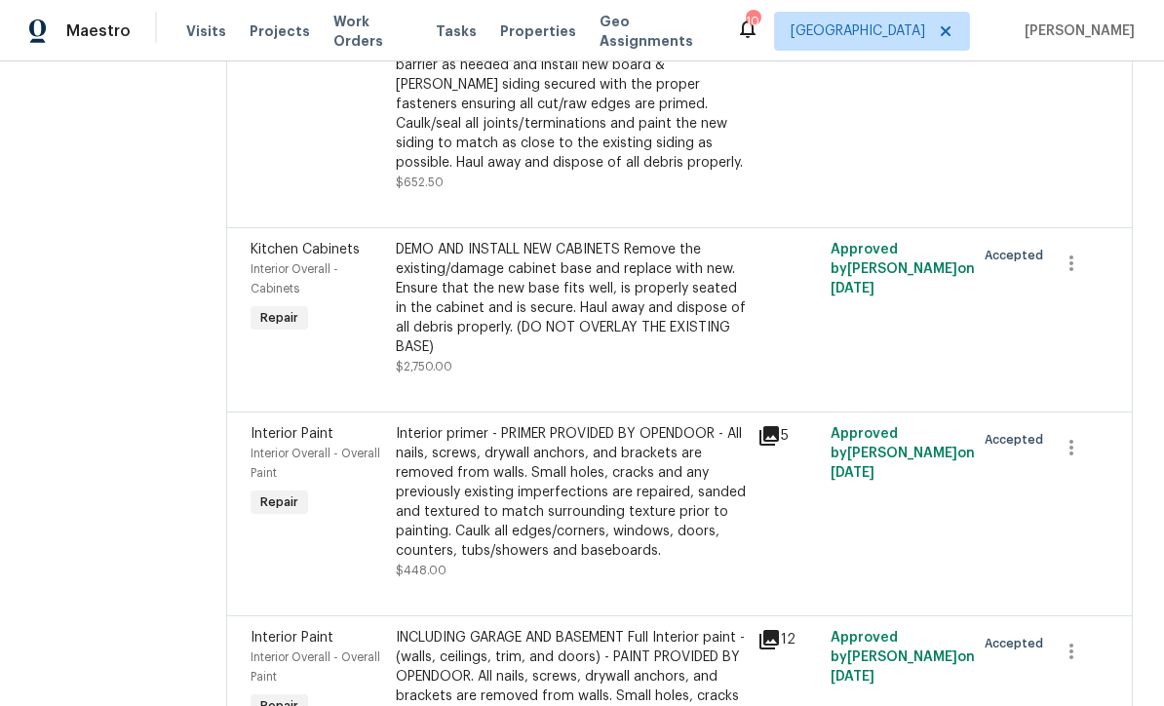
click at [497, 276] on div "DEMO AND INSTALL NEW CABINETS Remove the existing/damage cabinet base and repla…" at bounding box center [571, 298] width 351 height 117
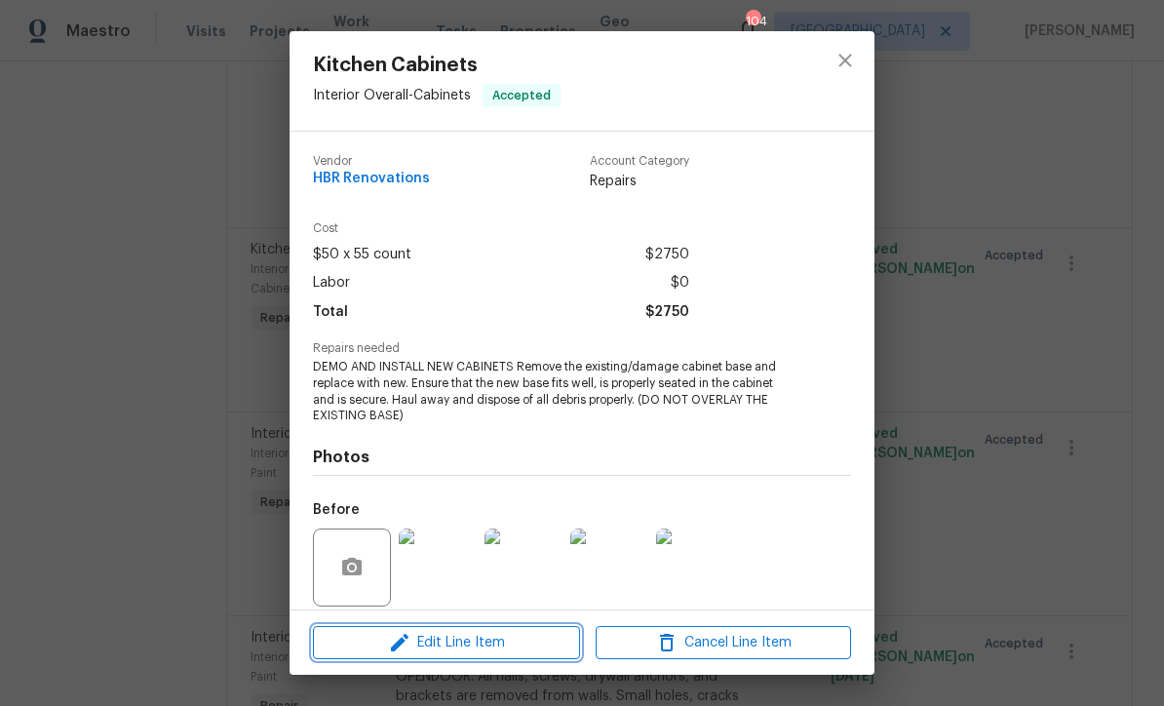
click at [432, 646] on span "Edit Line Item" at bounding box center [446, 643] width 255 height 24
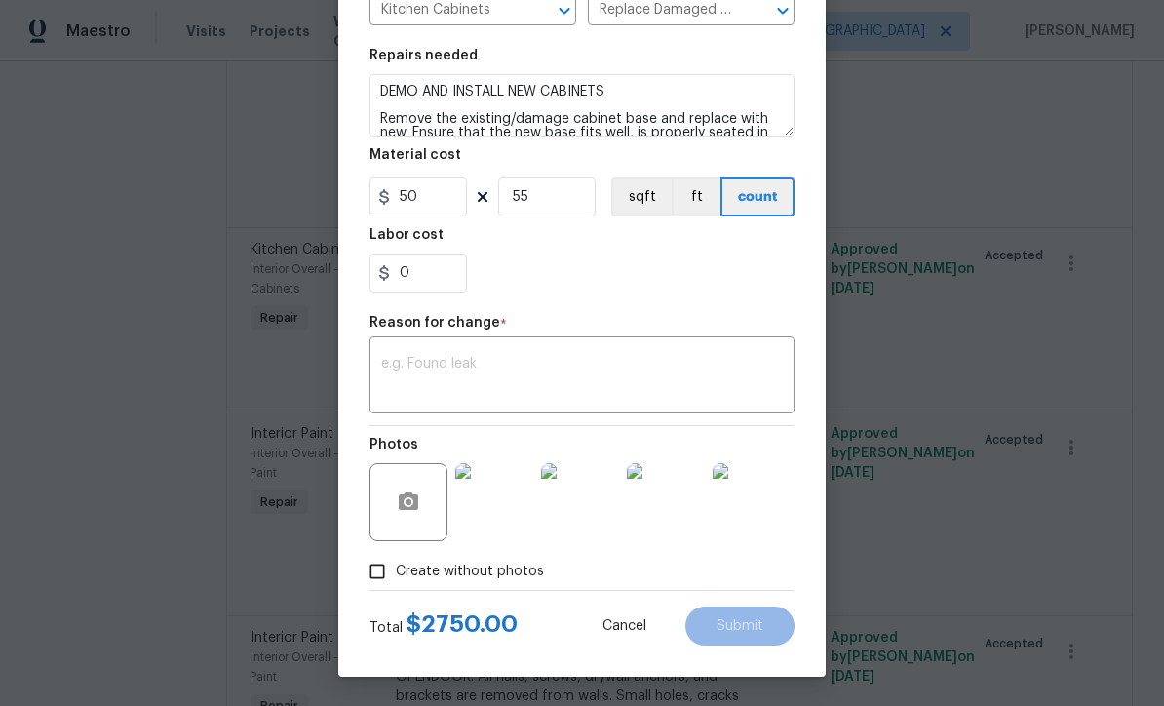
scroll to position [258, 0]
click at [390, 360] on textarea at bounding box center [582, 377] width 402 height 41
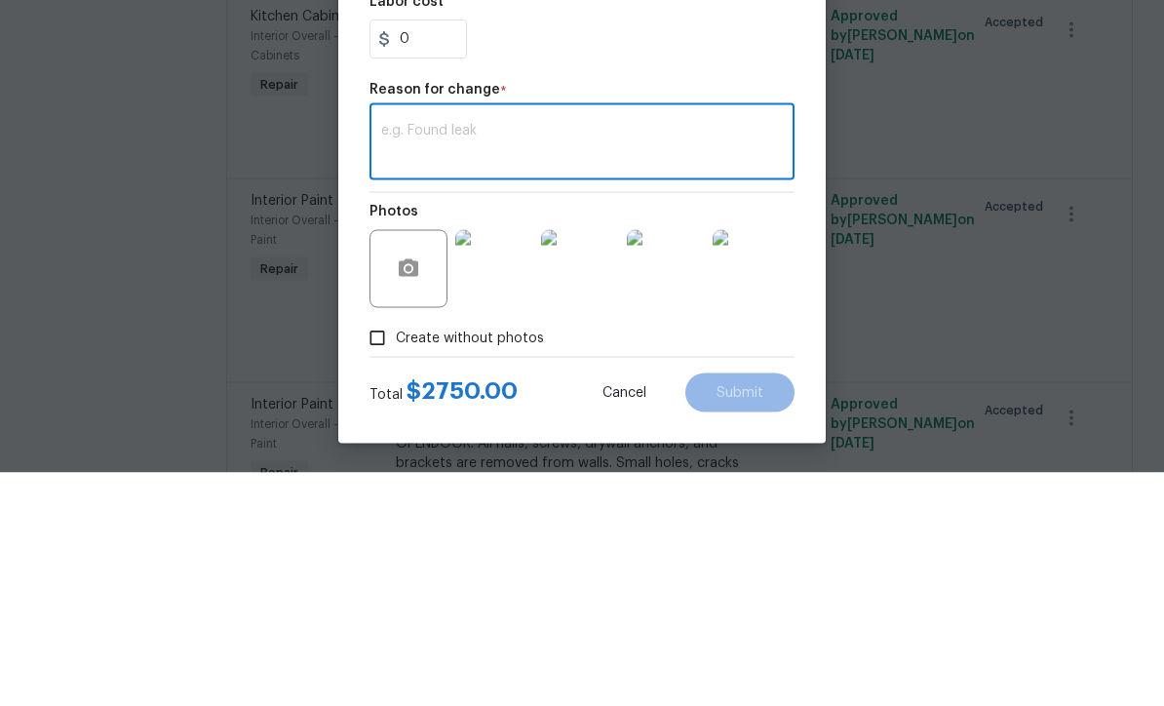
click at [400, 357] on textarea at bounding box center [582, 377] width 402 height 41
paste textarea "Wendy Rodriguez 10/03/2025 6:50 PM Additional money need it to install new cabi…"
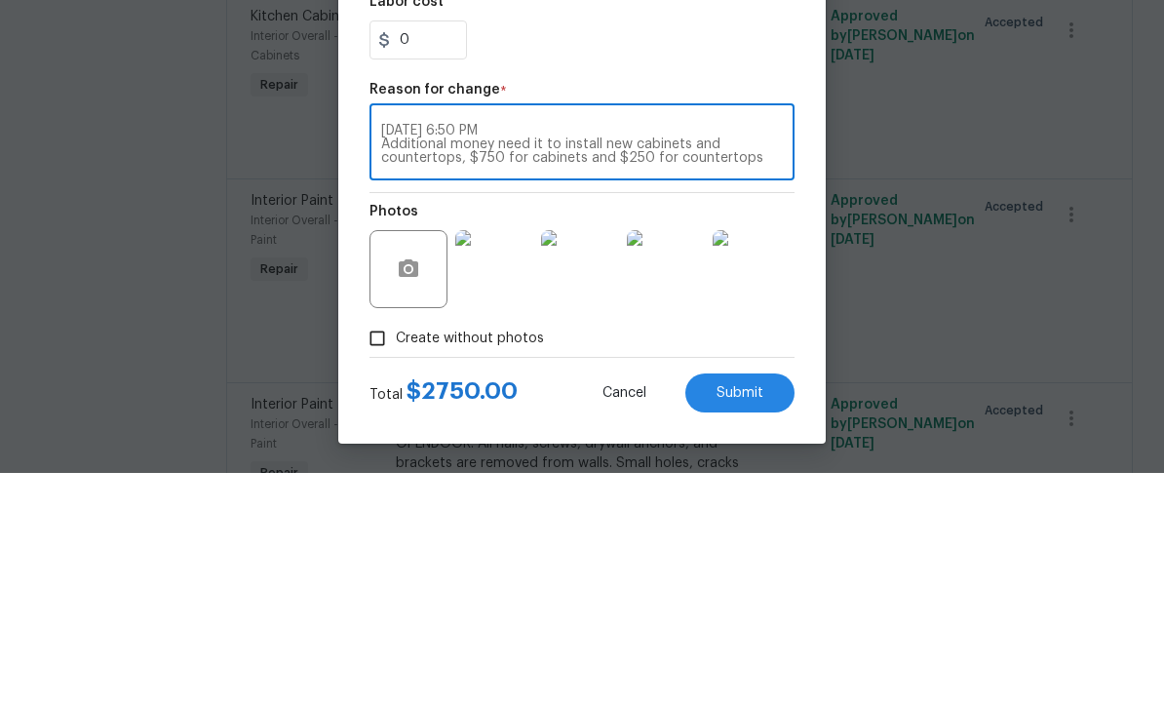
scroll to position [64, 0]
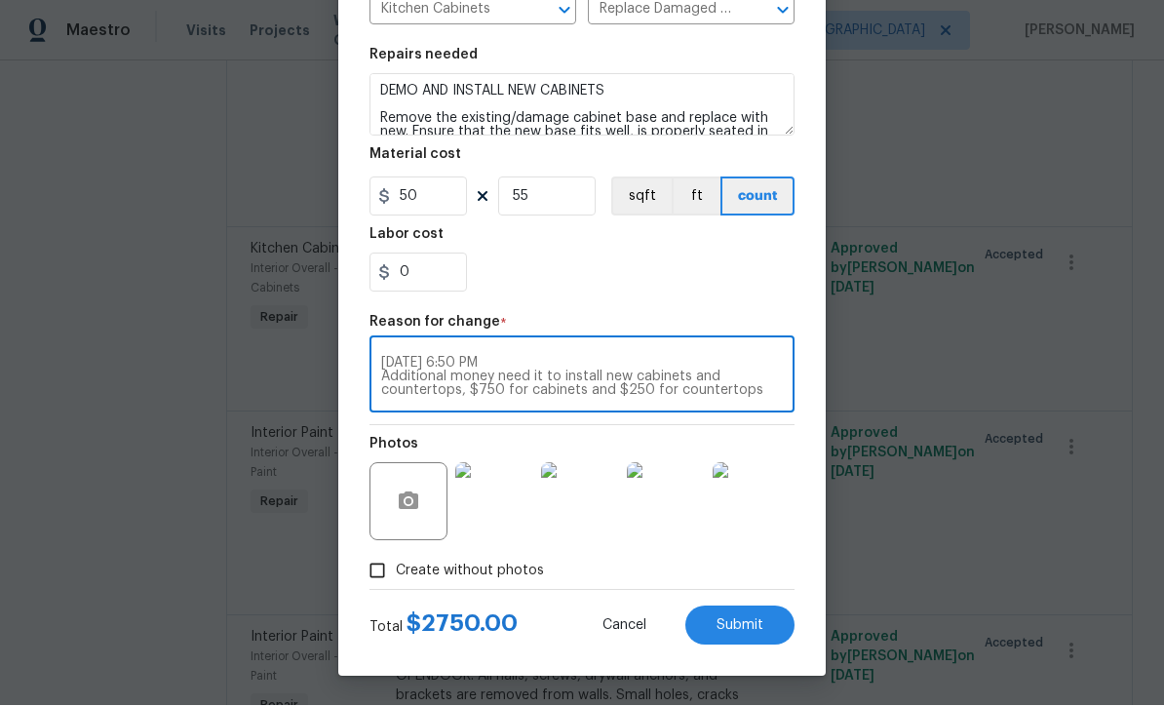
type textarea "Wendy Rodriguez 10/03/2025 6:50 PM Additional money need it to install new cabi…"
click at [545, 205] on input "55" at bounding box center [546, 196] width 97 height 39
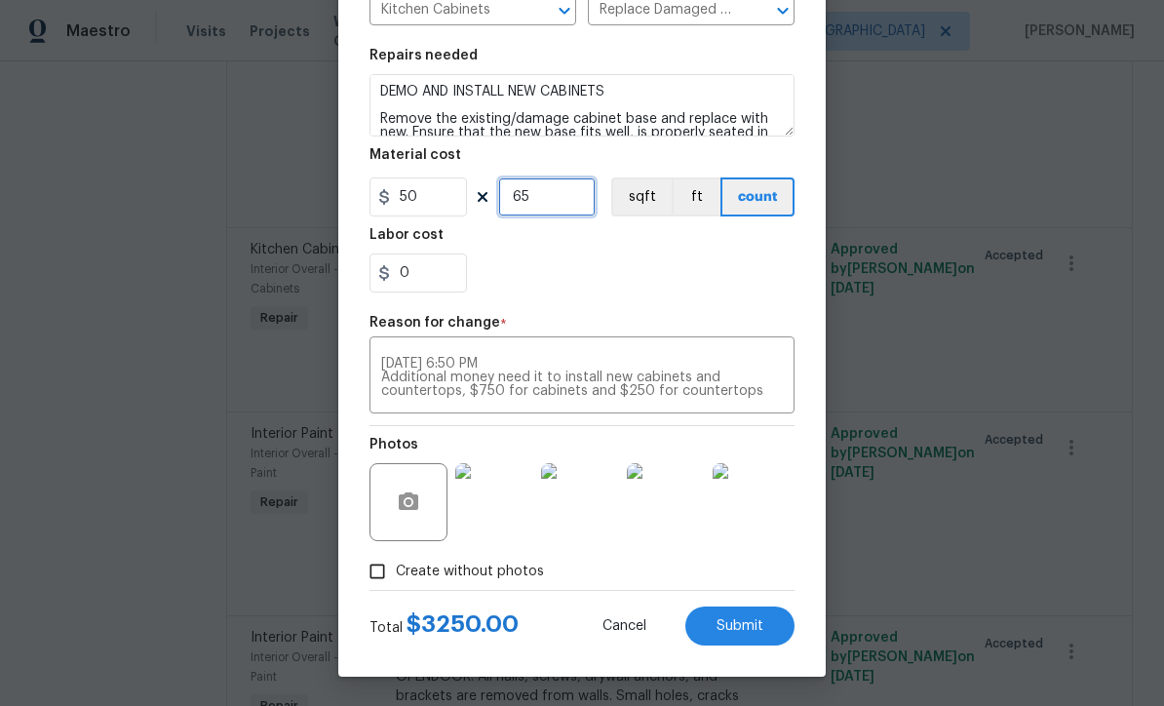
click at [545, 207] on input "65" at bounding box center [546, 196] width 97 height 39
click at [748, 627] on span "Submit" at bounding box center [739, 626] width 47 height 15
type input "55"
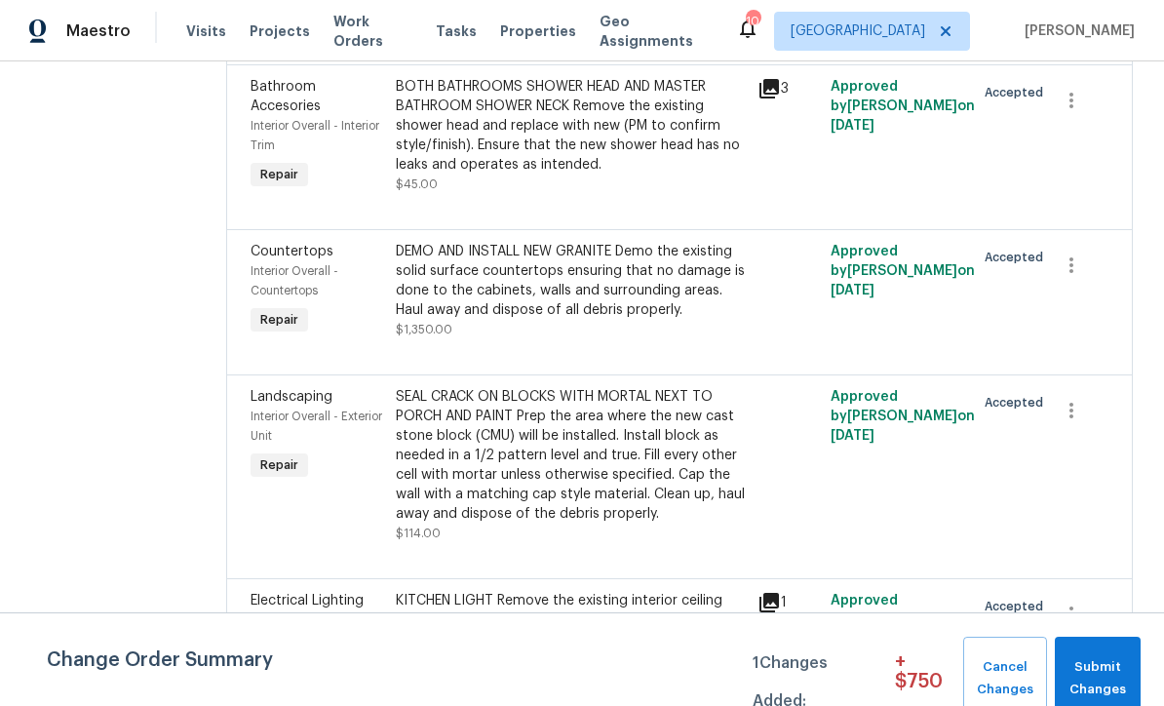
scroll to position [3308, 0]
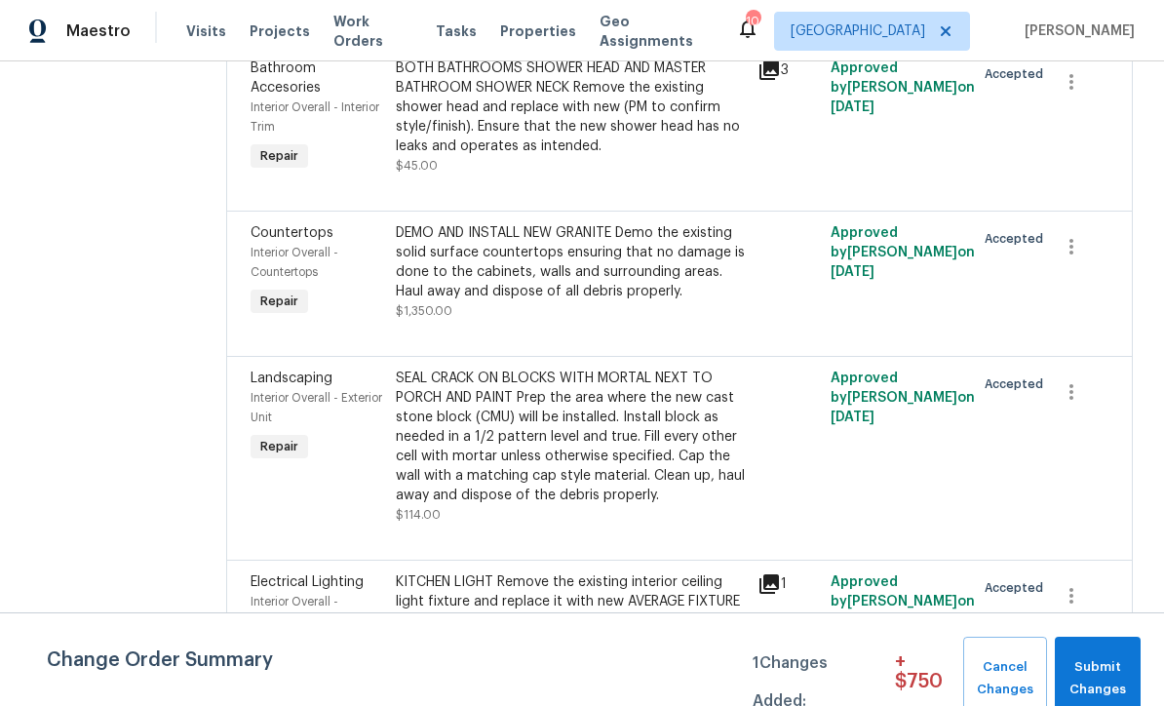
click at [527, 223] on div "DEMO AND INSTALL NEW GRANITE Demo the existing solid surface countertops ensuri…" at bounding box center [571, 262] width 351 height 78
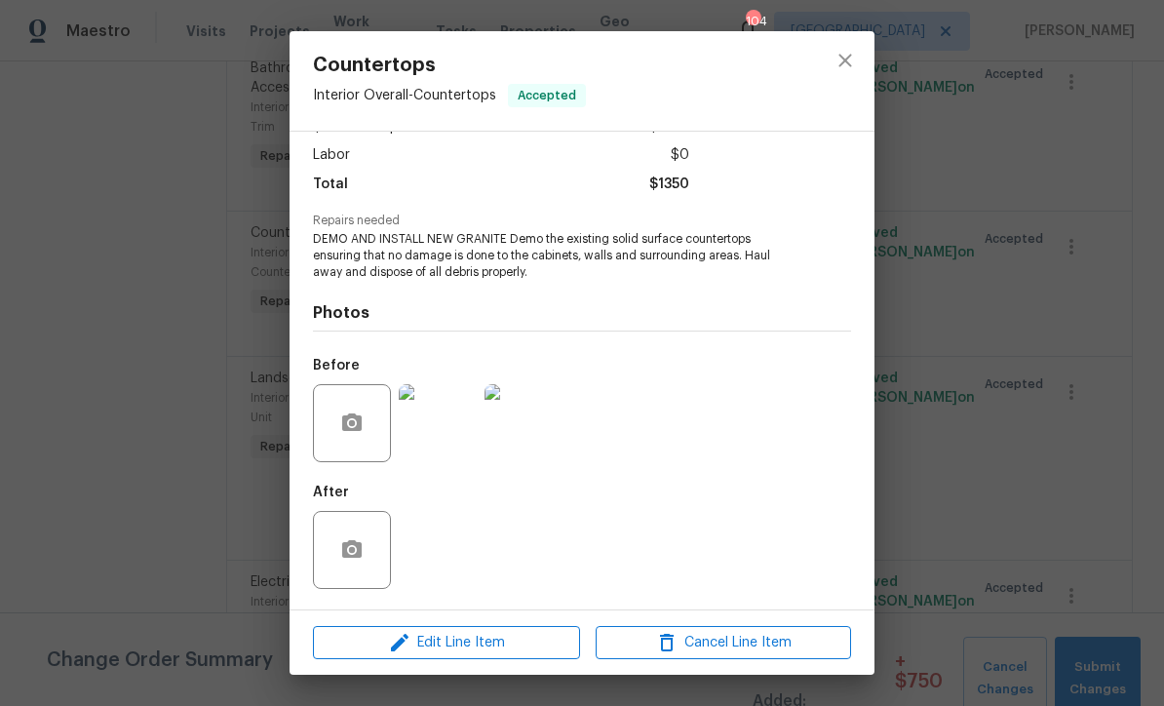
scroll to position [131, 0]
click at [448, 641] on span "Edit Line Item" at bounding box center [446, 643] width 255 height 24
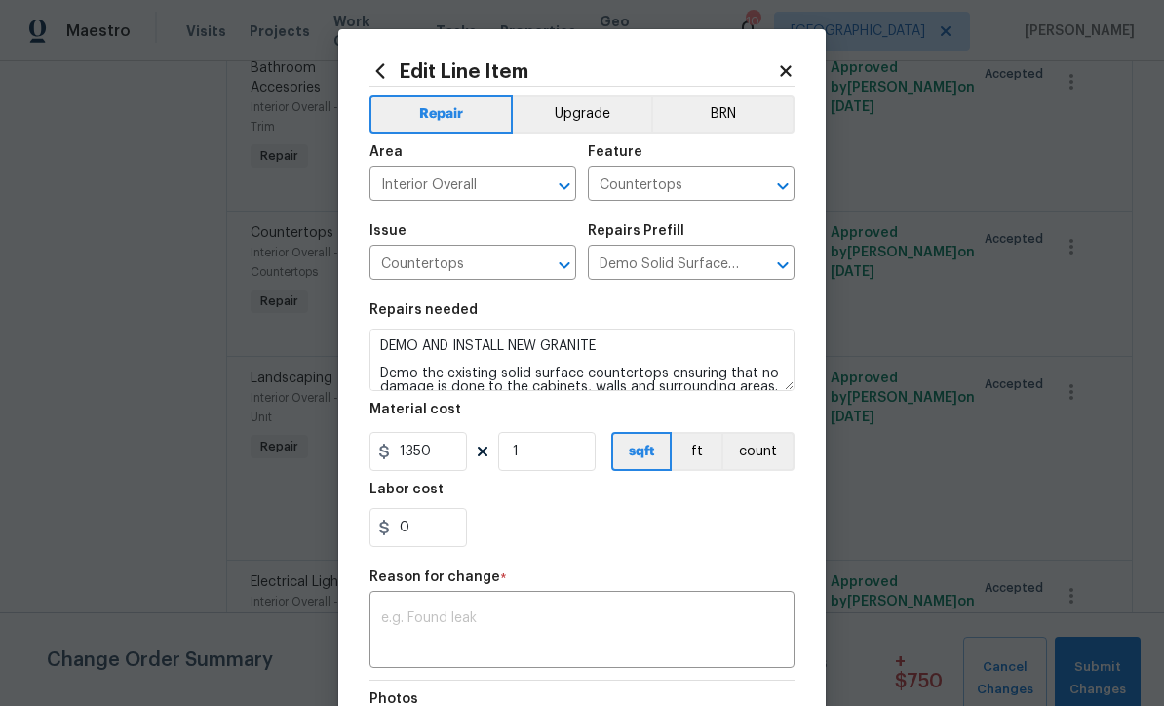
click at [402, 617] on textarea at bounding box center [582, 631] width 402 height 41
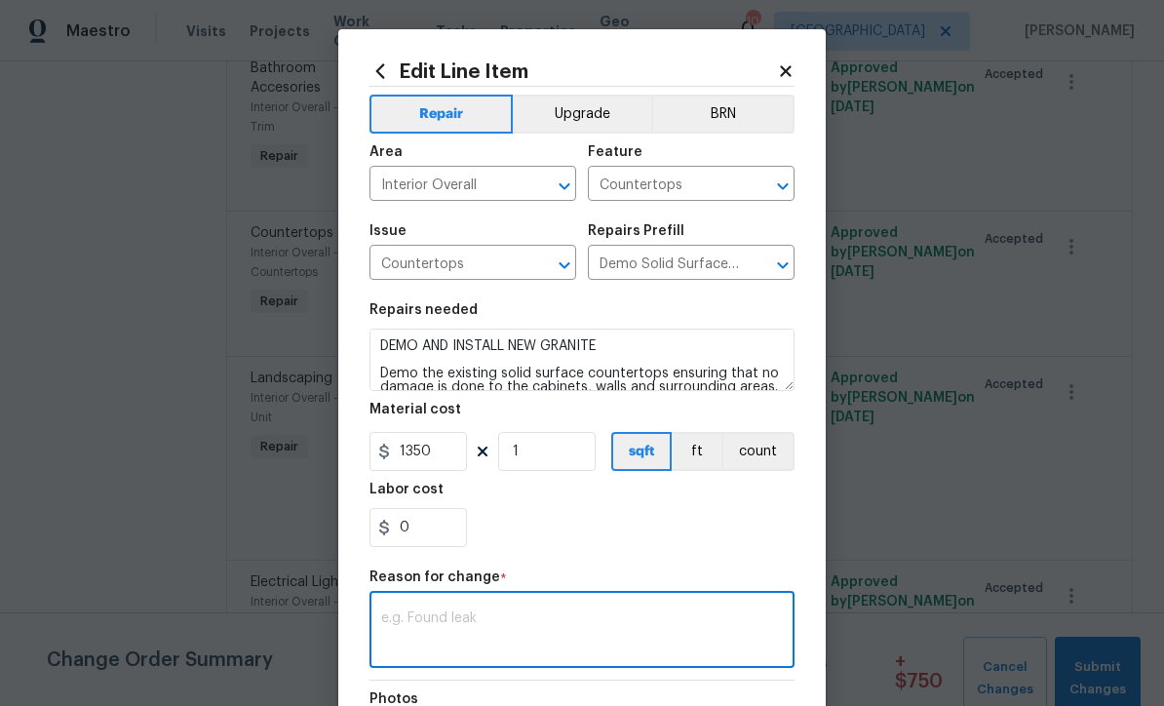
scroll to position [65, 0]
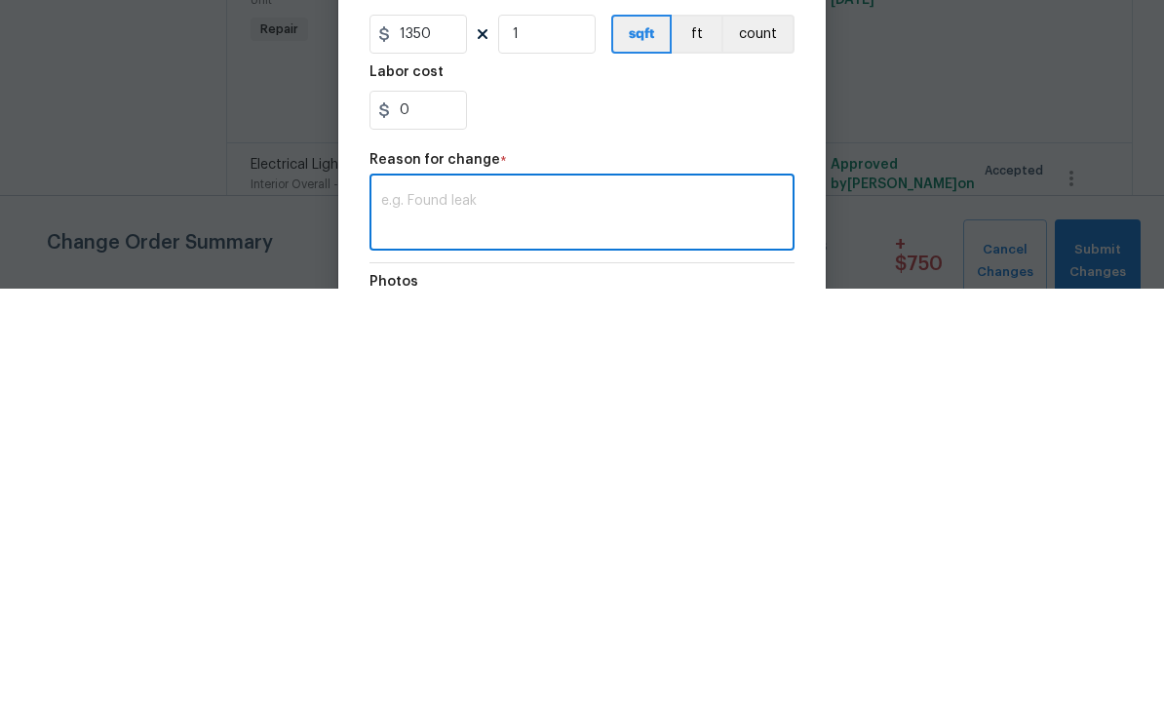
paste textarea "Wendy Rodriguez 10/03/2025 6:50 PM Additional money need it to install new cabi…"
type textarea "Wendy Rodriguez 10/03/2025 6:50 PM Additional money need it to install new cabi…"
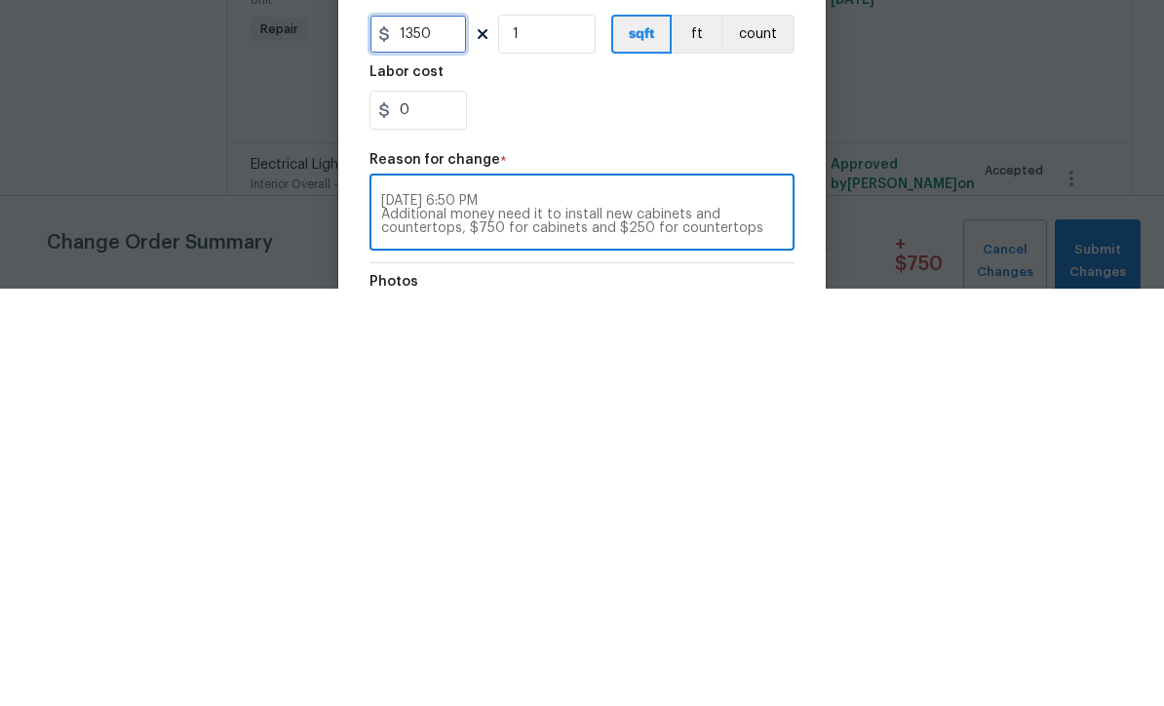
click at [441, 432] on input "1350" at bounding box center [417, 451] width 97 height 39
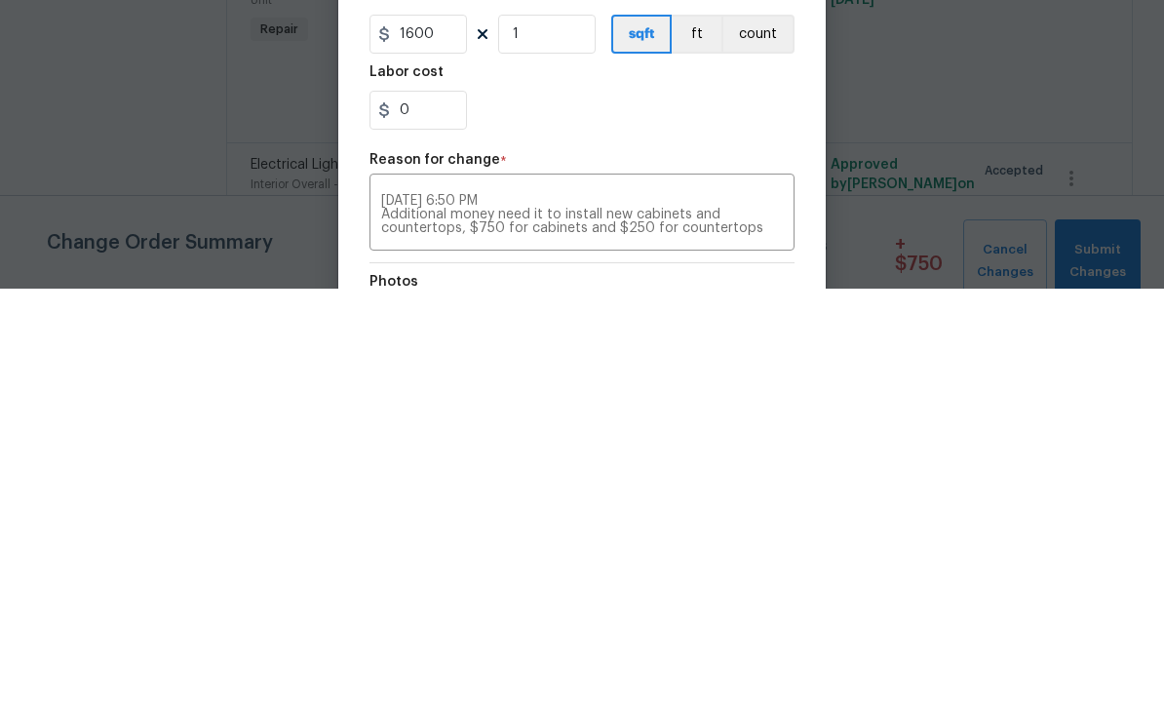
click at [530, 508] on div "0" at bounding box center [581, 527] width 425 height 39
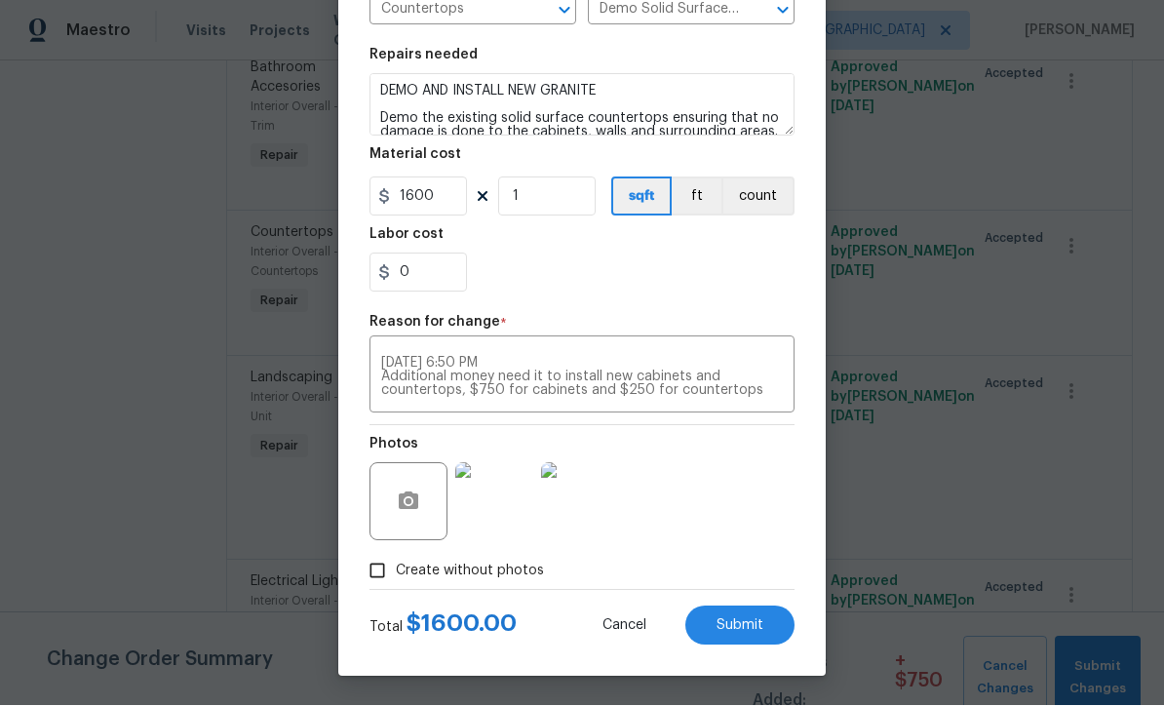
scroll to position [258, 0]
click at [744, 622] on span "Submit" at bounding box center [739, 626] width 47 height 15
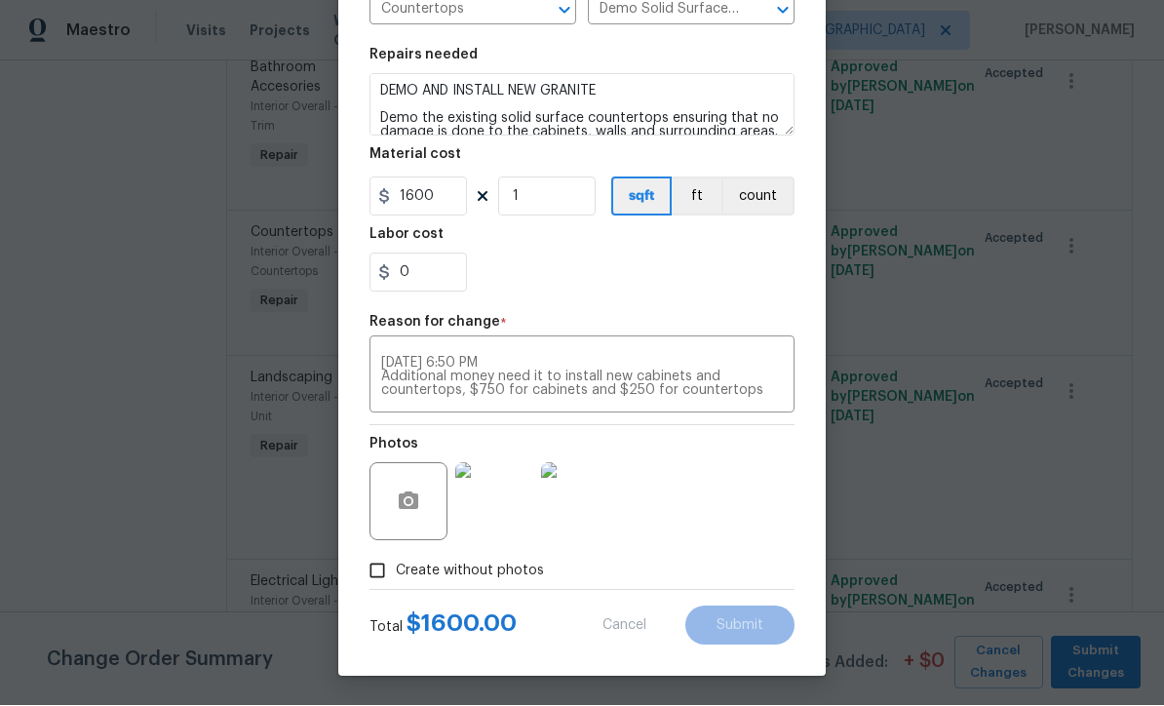
type input "1350"
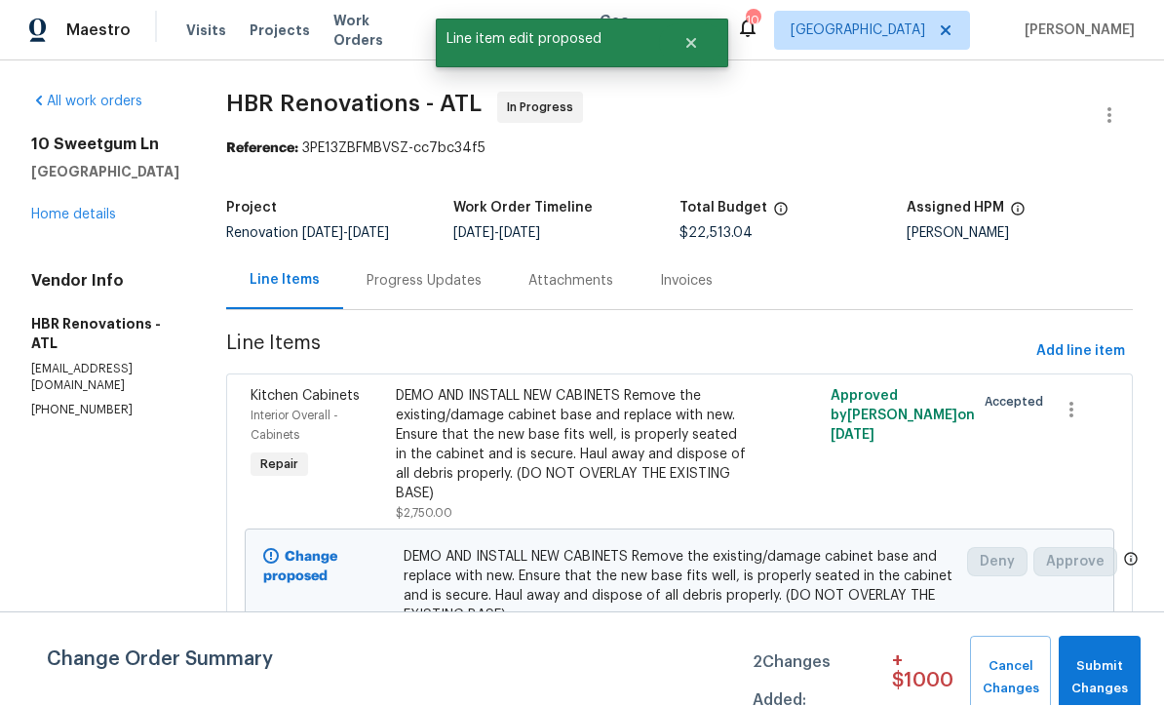
scroll to position [1, 0]
click at [1094, 662] on span "Submit Changes" at bounding box center [1099, 678] width 62 height 45
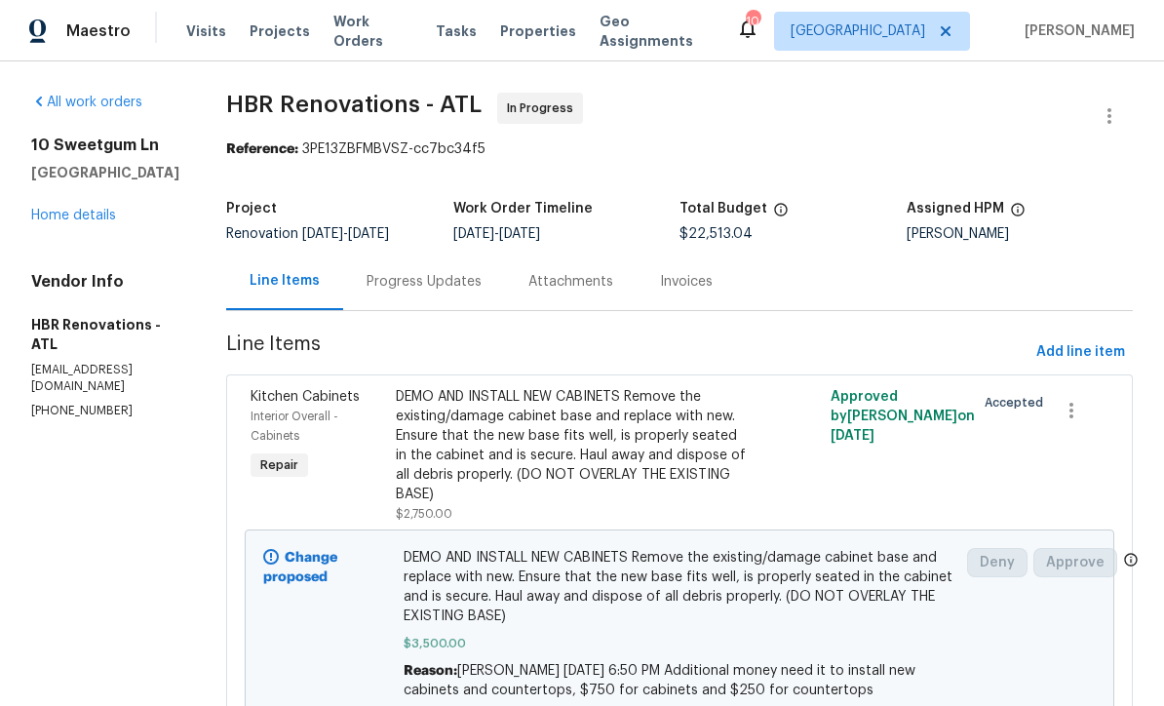
click at [394, 286] on div "Progress Updates" at bounding box center [424, 281] width 115 height 19
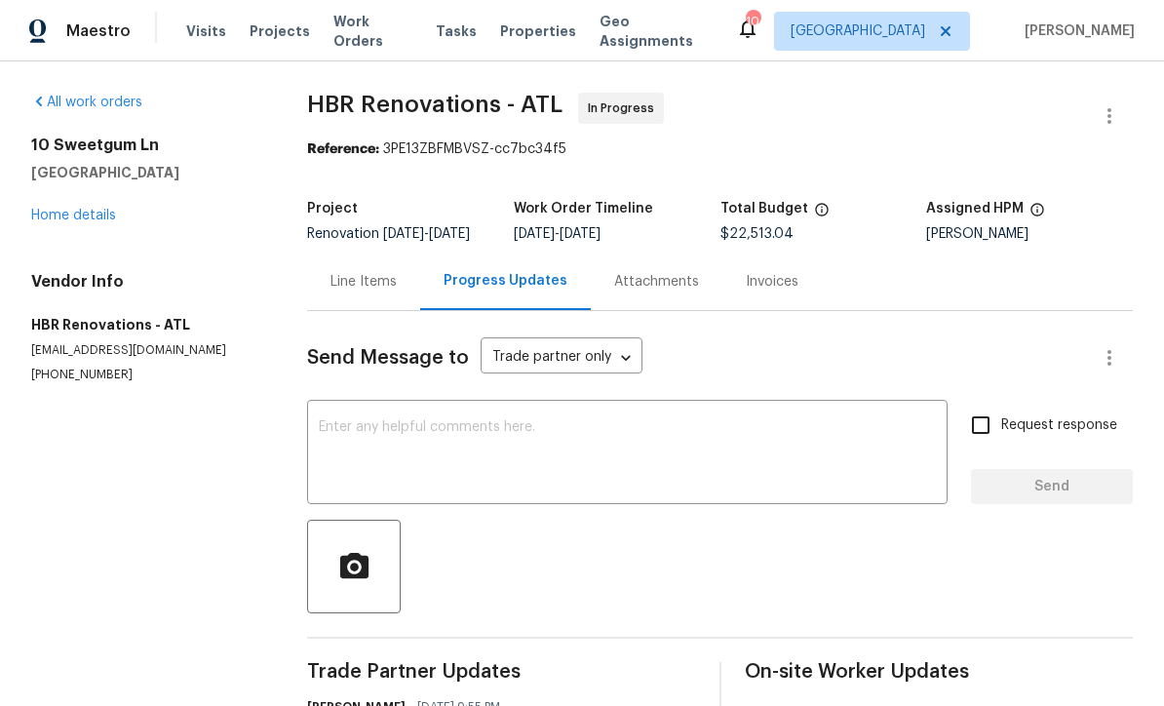
click at [333, 441] on textarea at bounding box center [627, 454] width 617 height 68
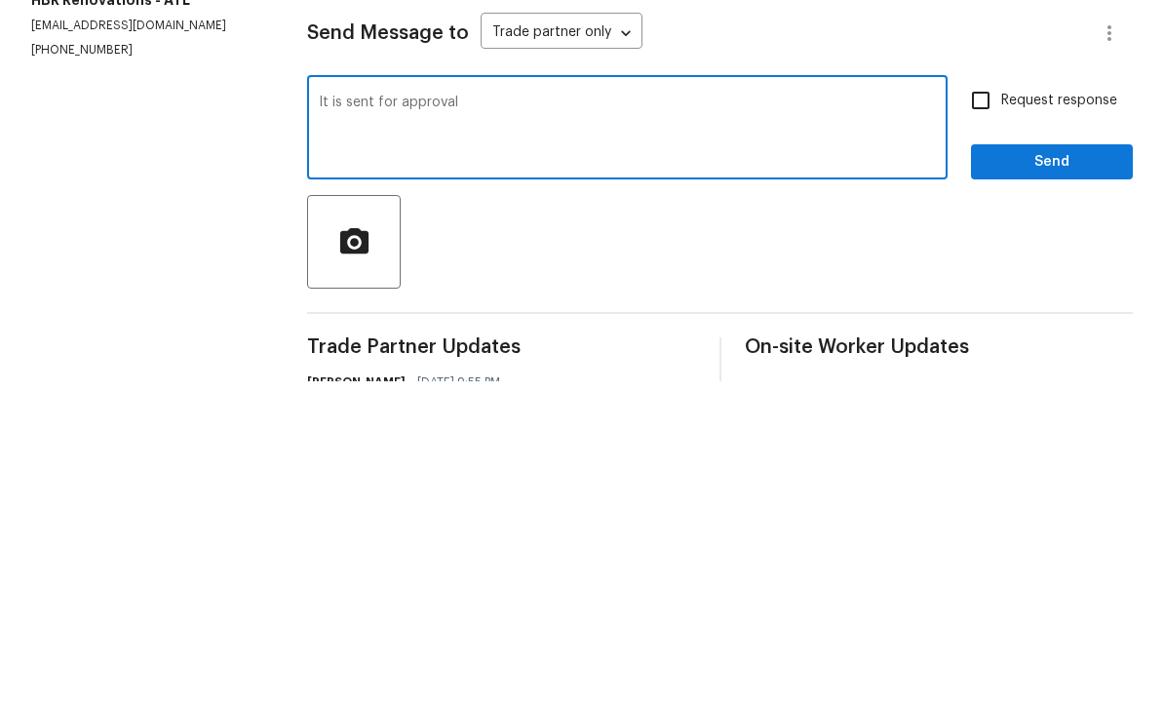
type textarea "It is sent for approval"
click at [974, 405] on input "Request response" at bounding box center [980, 425] width 41 height 41
checkbox input "true"
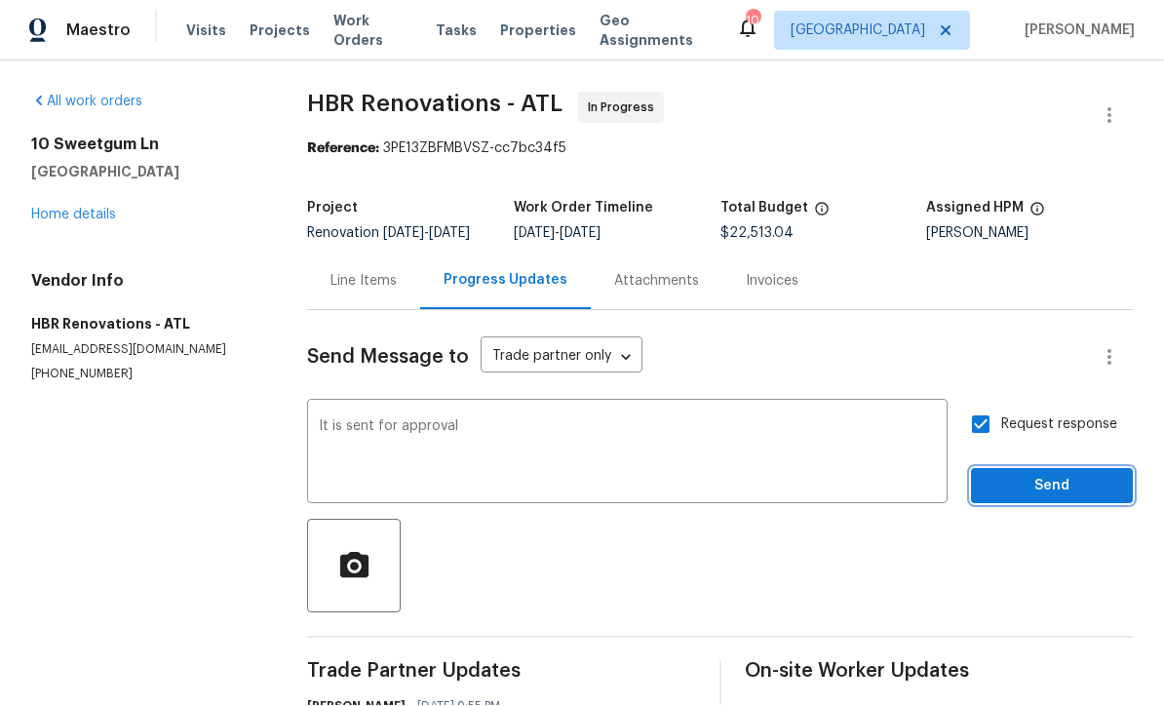
click at [1026, 475] on span "Send" at bounding box center [1051, 487] width 131 height 24
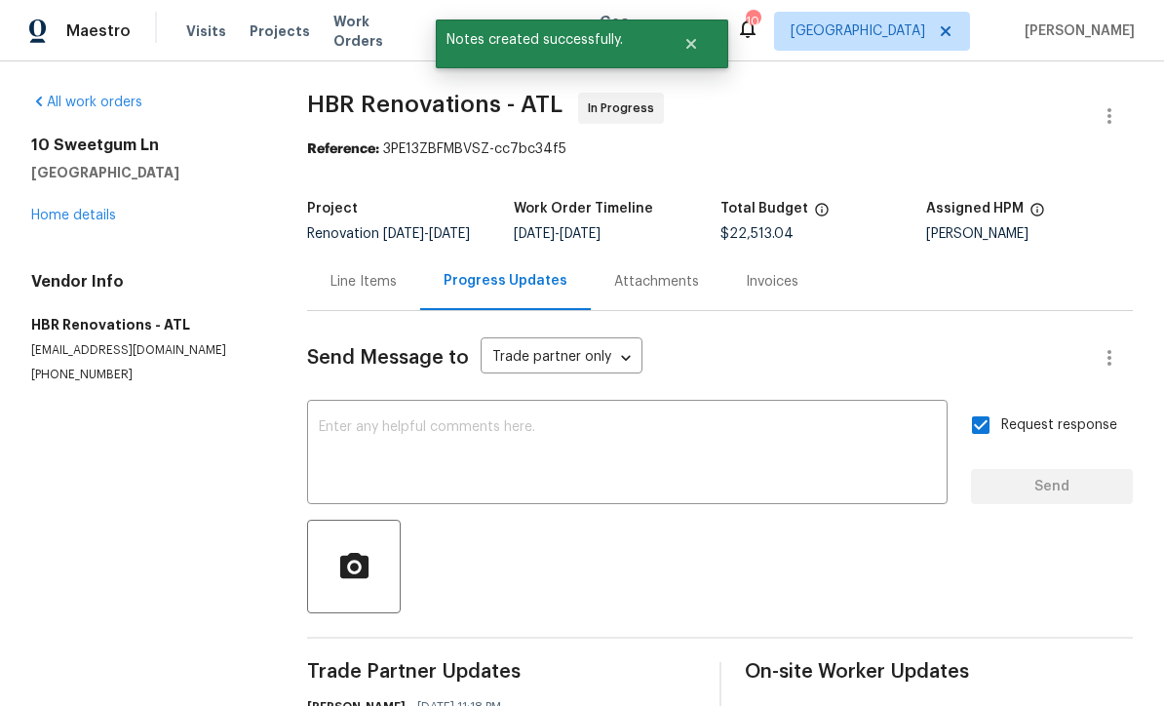
click at [56, 209] on link "Home details" at bounding box center [73, 216] width 85 height 14
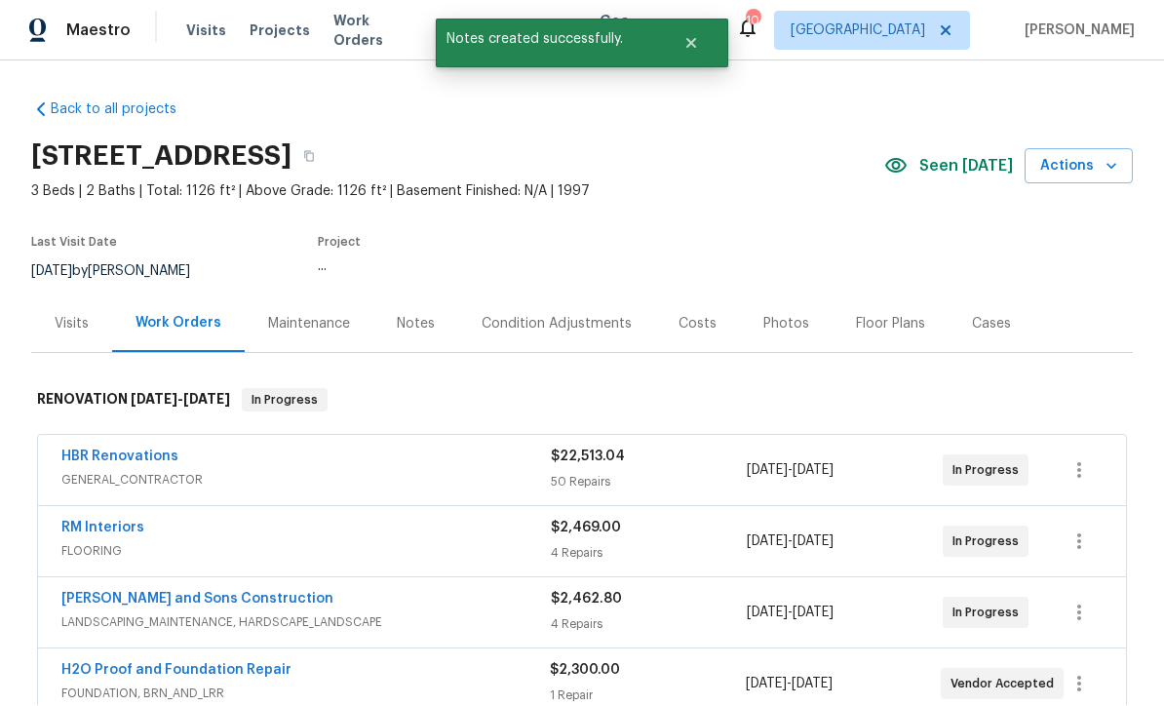
scroll to position [1, 0]
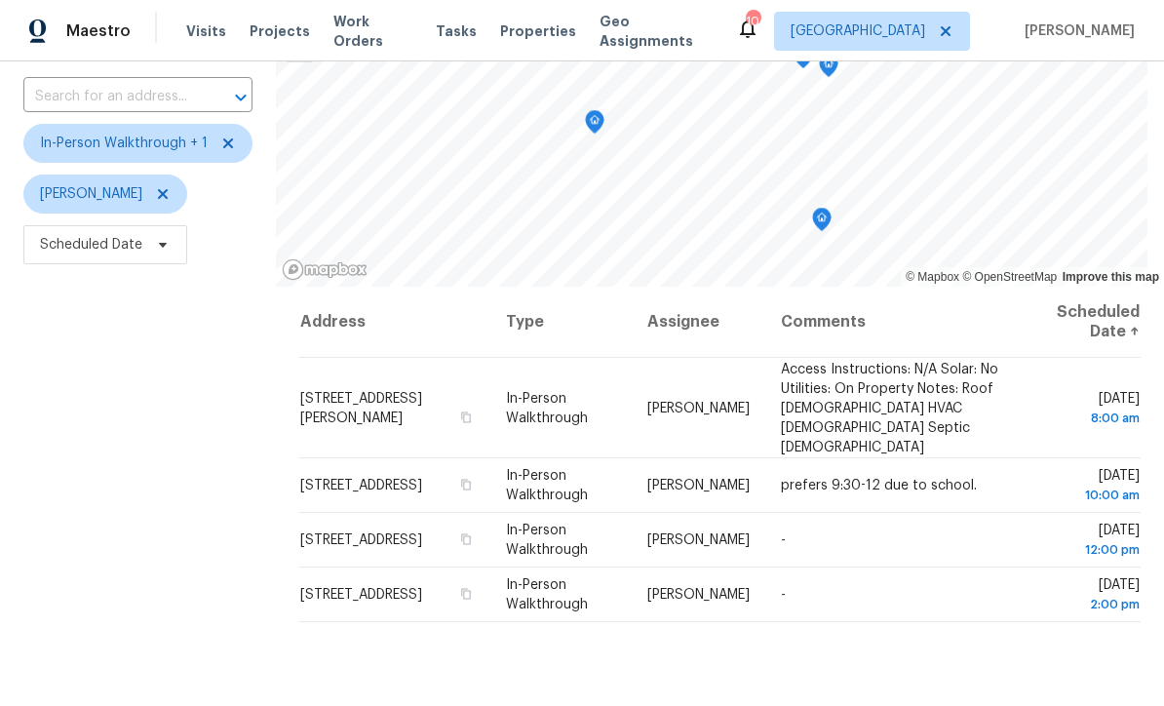
scroll to position [128, 0]
